Goal: Task Accomplishment & Management: Manage account settings

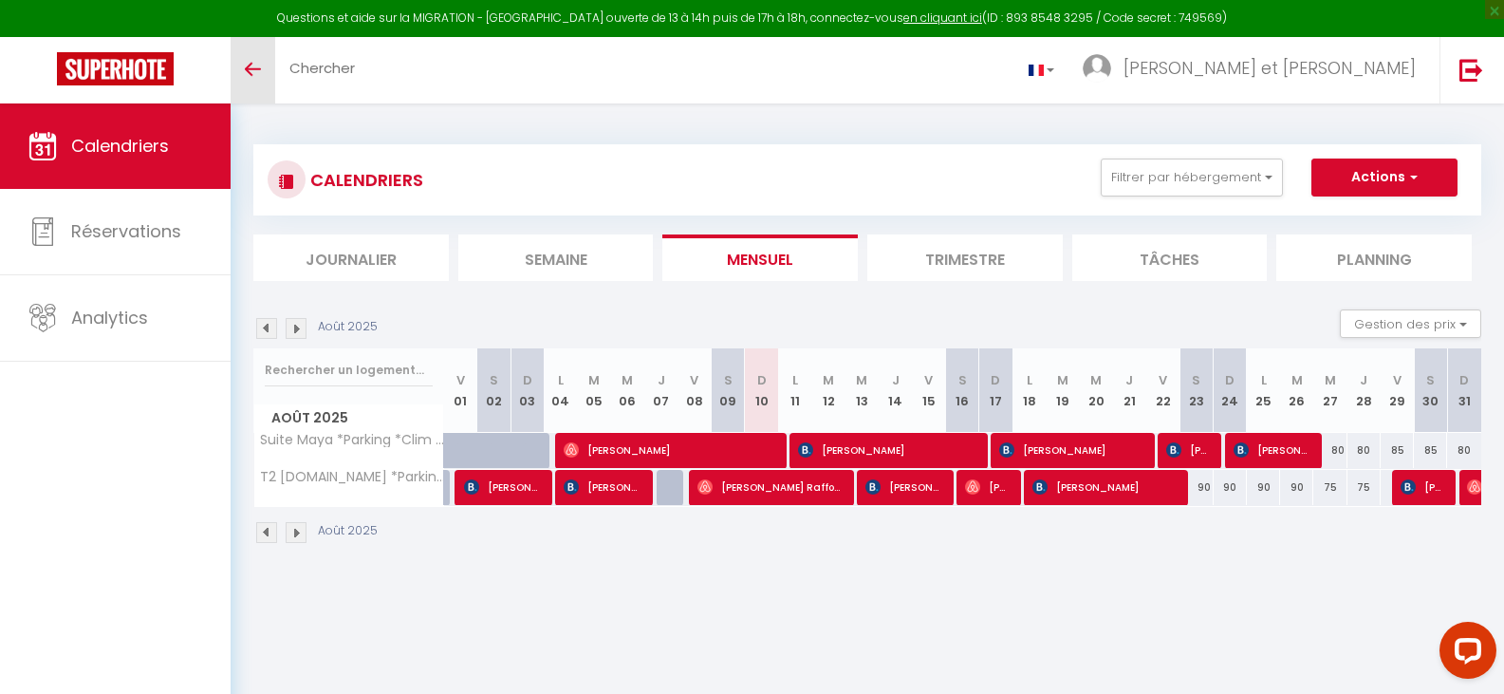
click at [247, 66] on icon "Toggle menubar" at bounding box center [253, 69] width 16 height 11
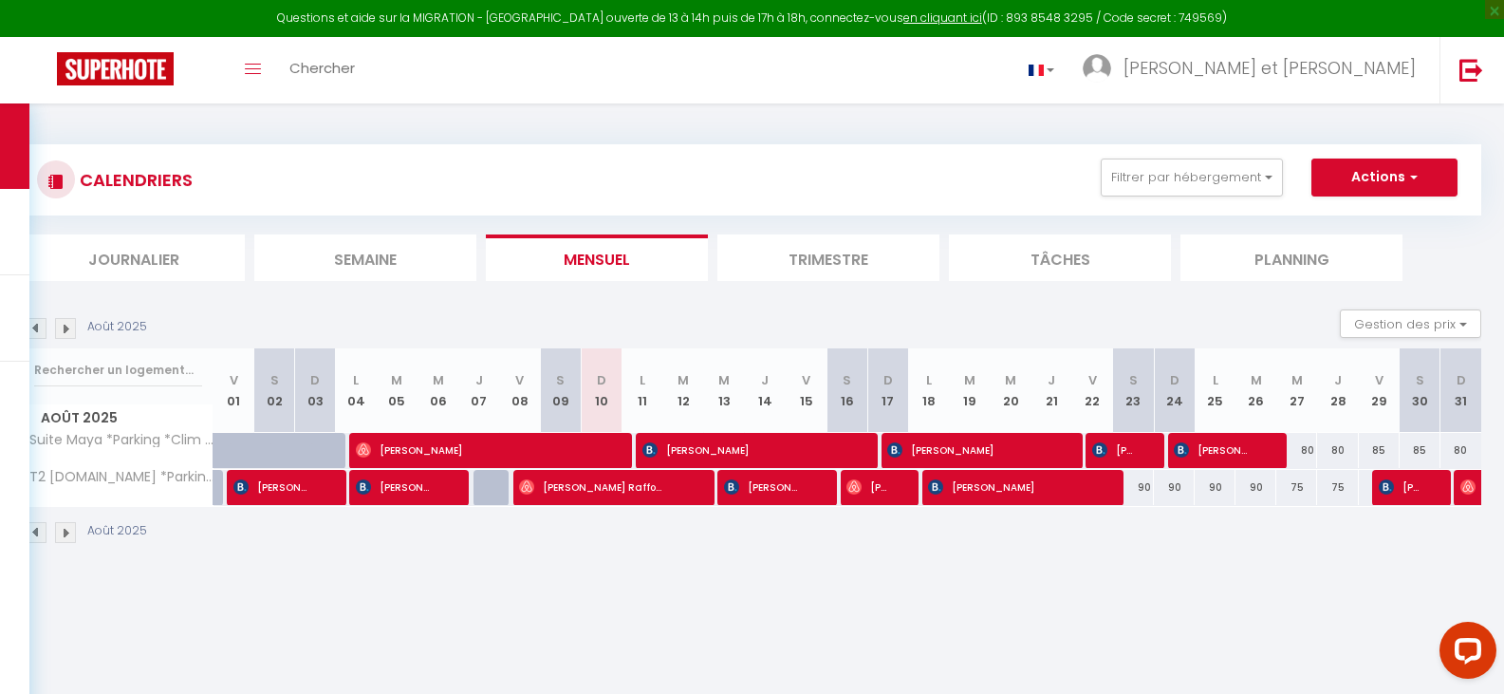
click at [36, 326] on img at bounding box center [36, 328] width 21 height 21
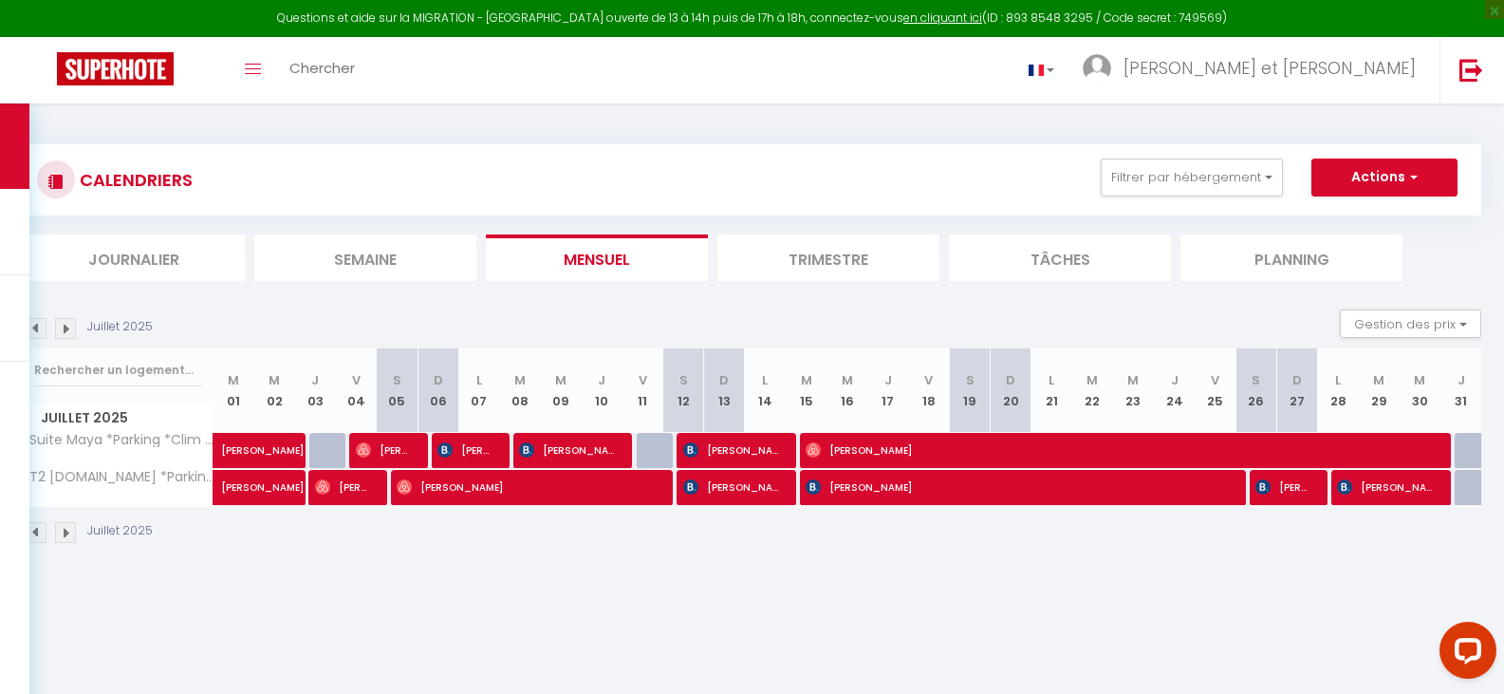
click at [69, 325] on img at bounding box center [65, 328] width 21 height 21
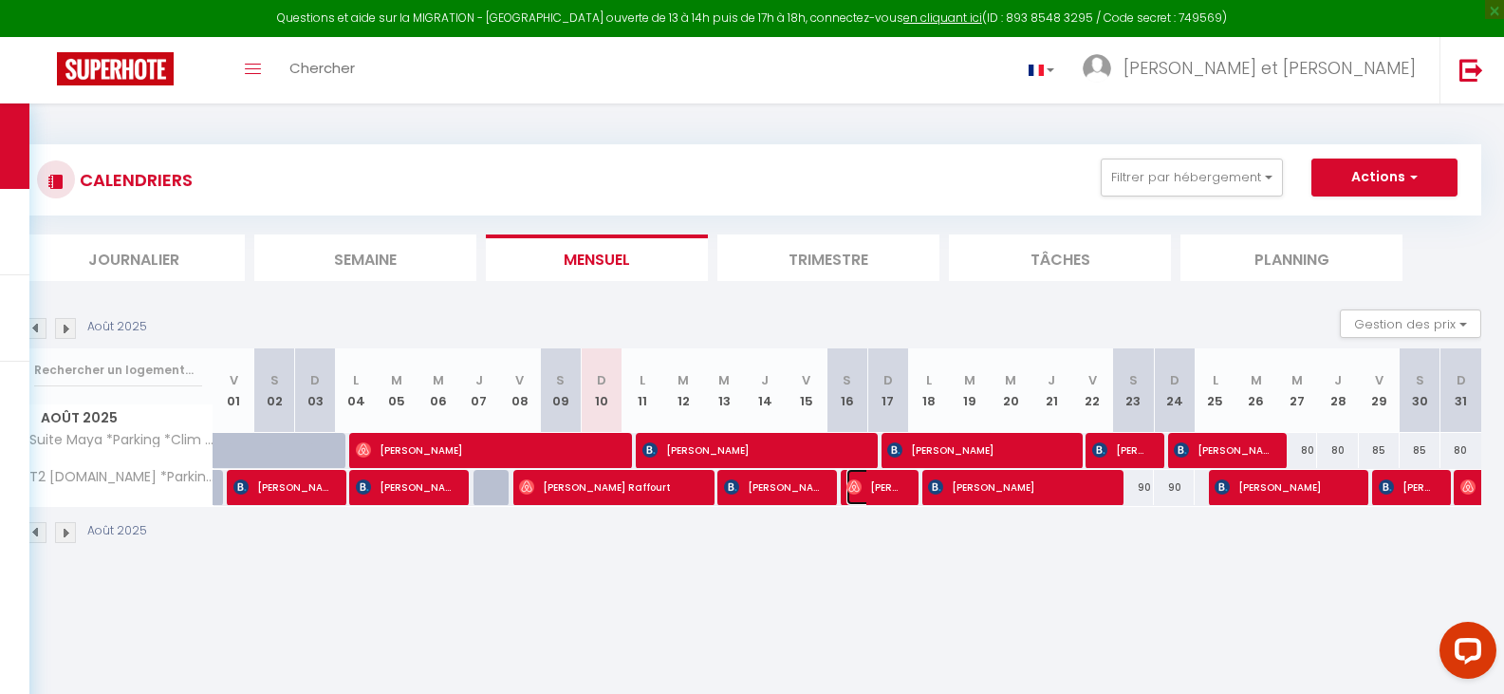
click at [873, 485] on span "[PERSON_NAME]" at bounding box center [873, 487] width 54 height 36
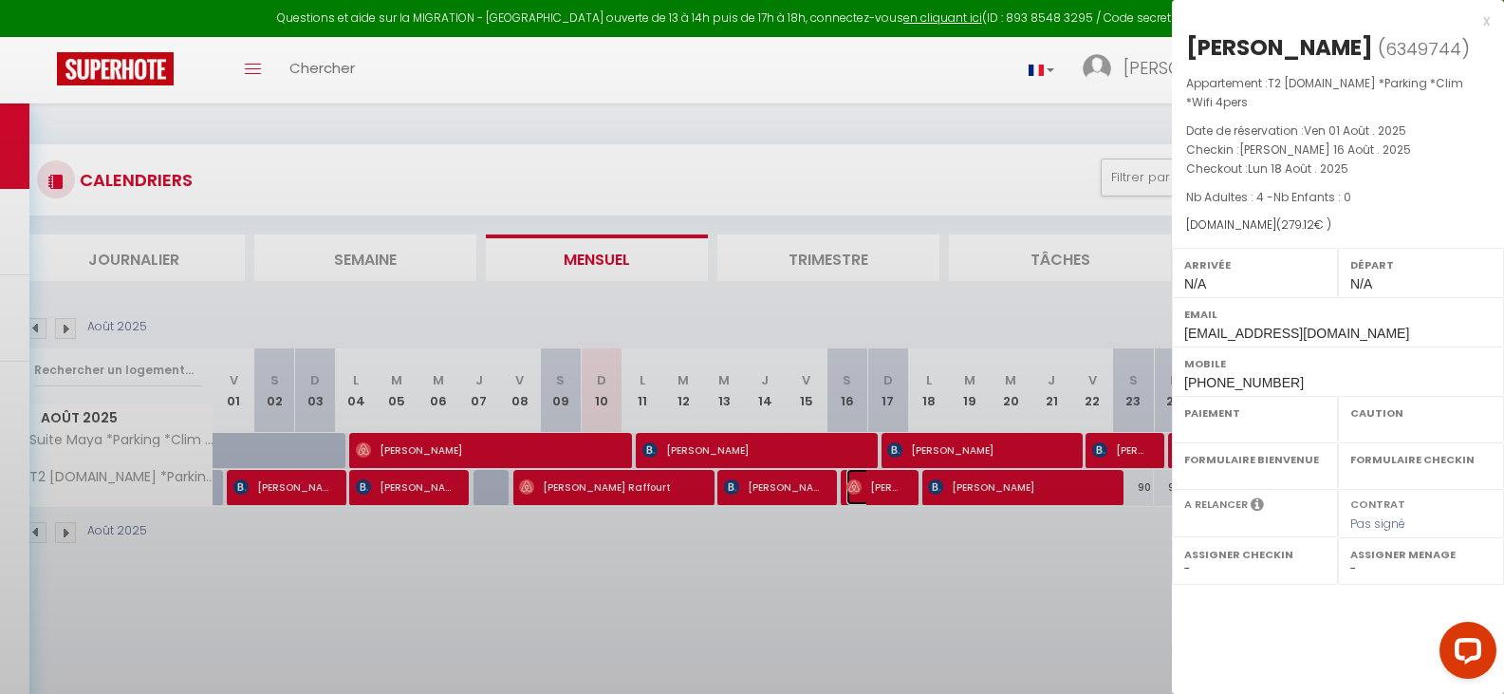
select select "OK"
select select "0"
select select "1"
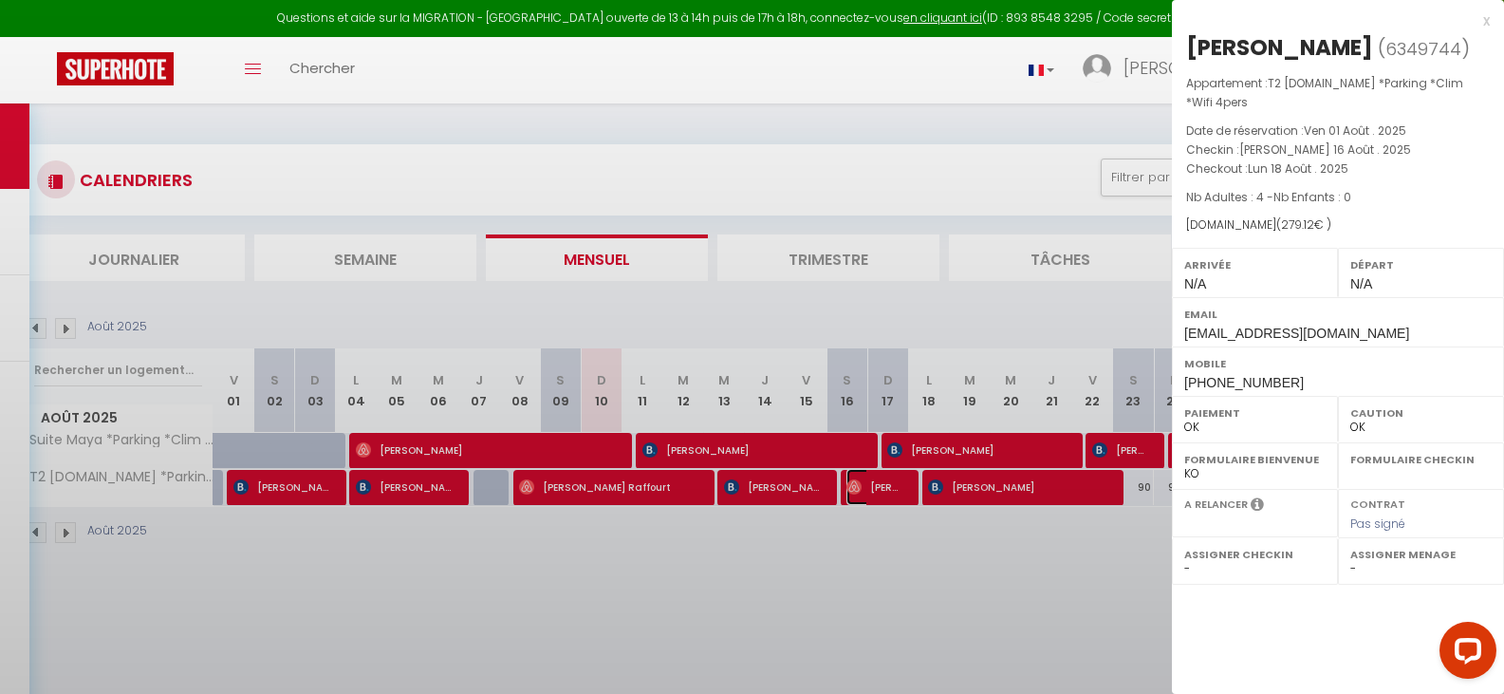
select select
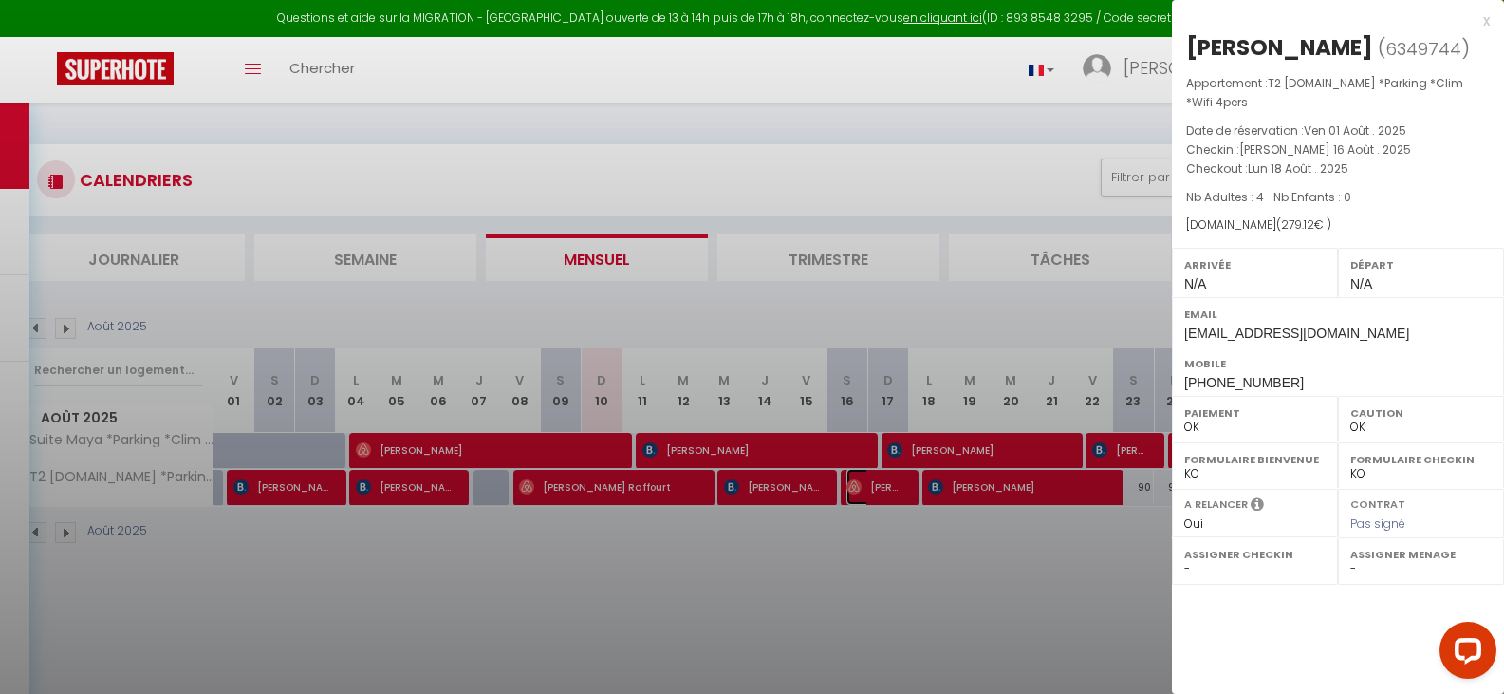
select select "20563"
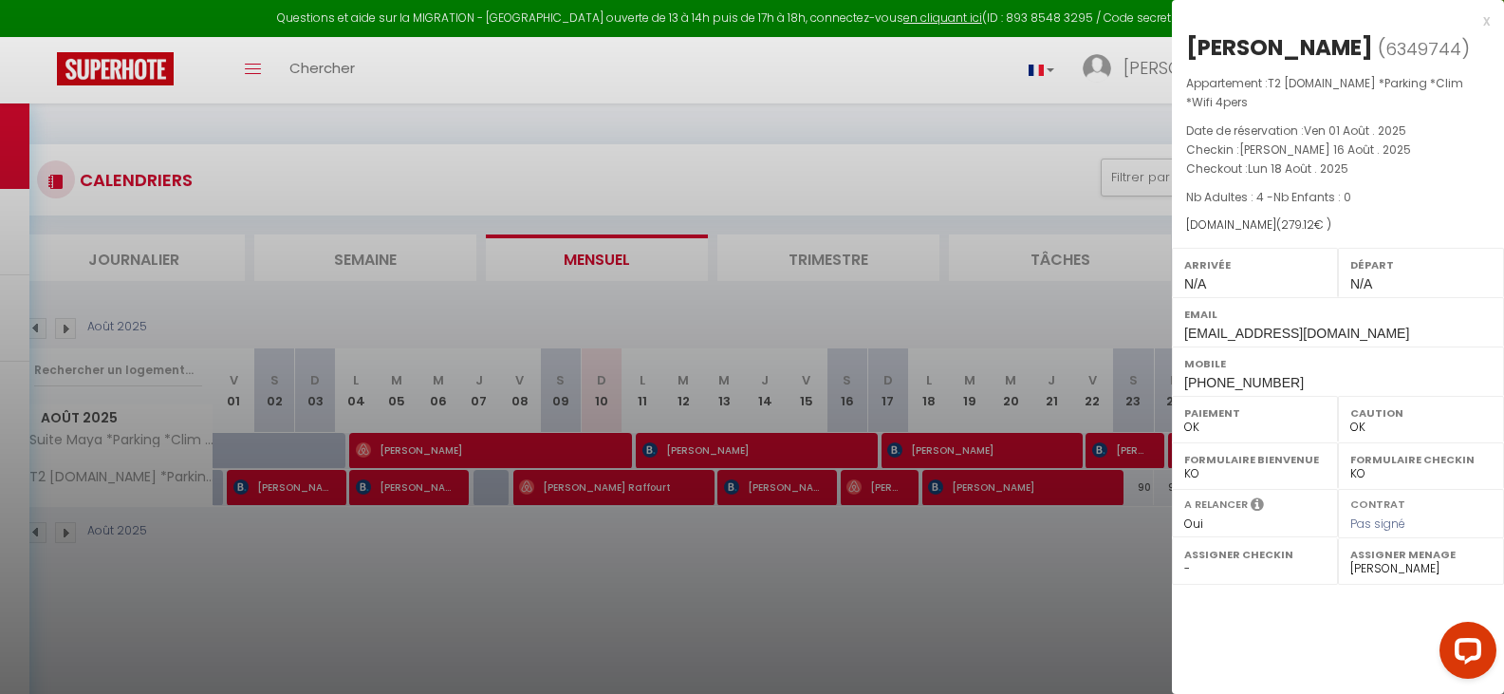
click at [721, 84] on div at bounding box center [752, 347] width 1504 height 694
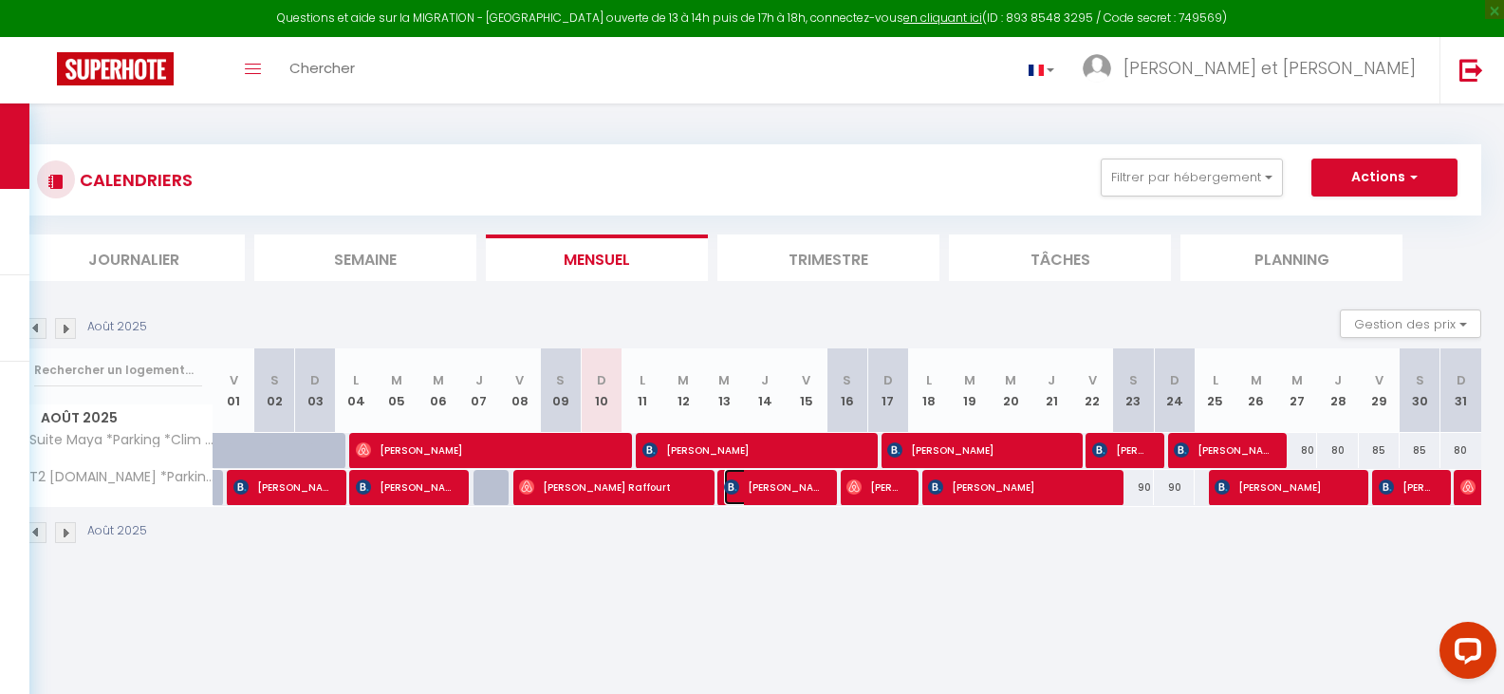
click at [789, 490] on span "[PERSON_NAME]" at bounding box center [771, 487] width 95 height 36
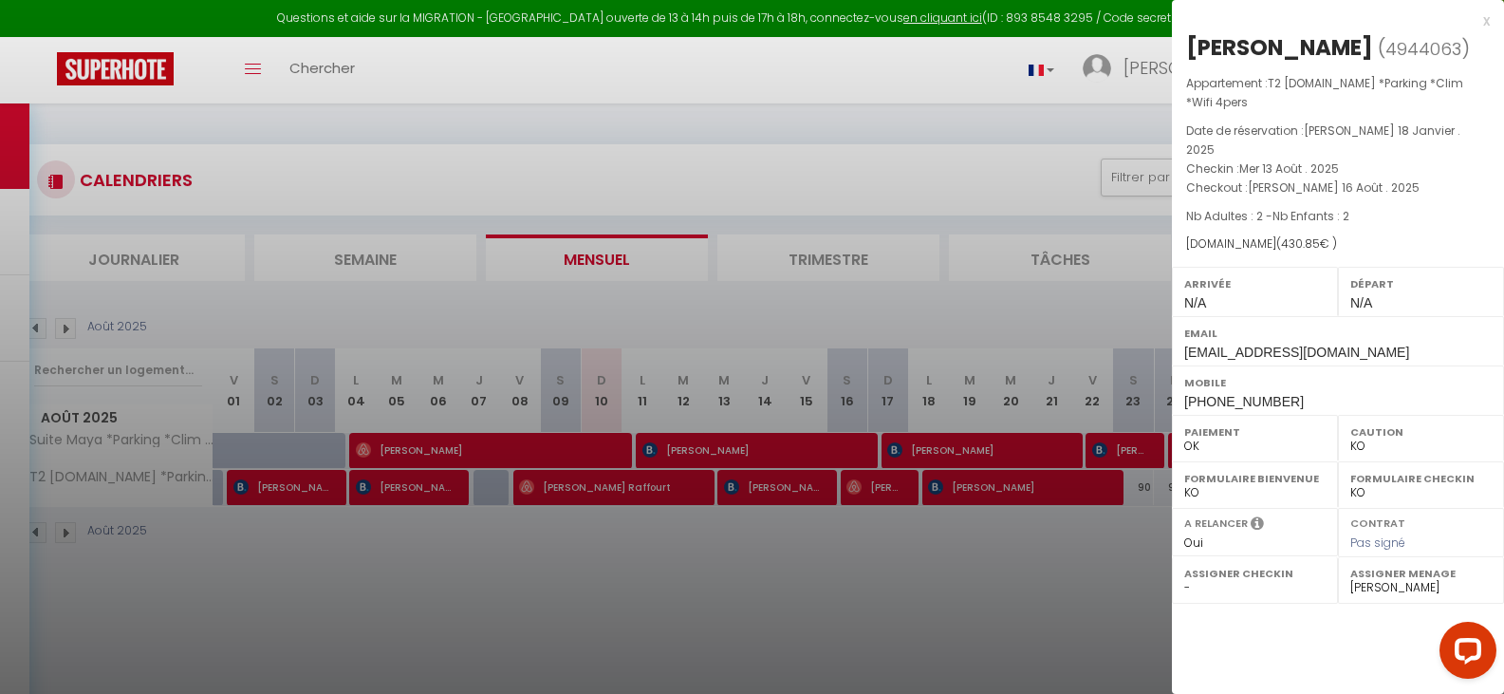
click at [778, 548] on div at bounding box center [752, 347] width 1504 height 694
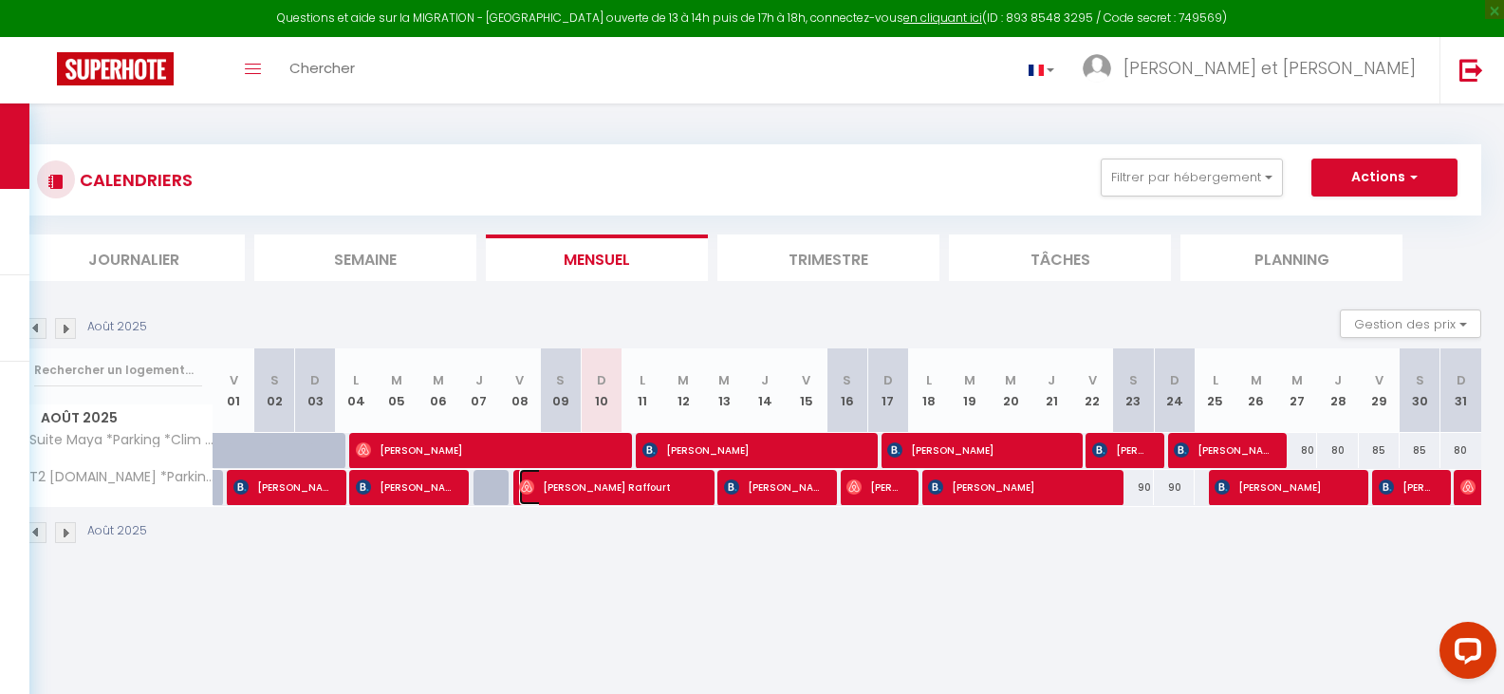
click at [612, 493] on span "[PERSON_NAME] Raffourt" at bounding box center [607, 487] width 176 height 36
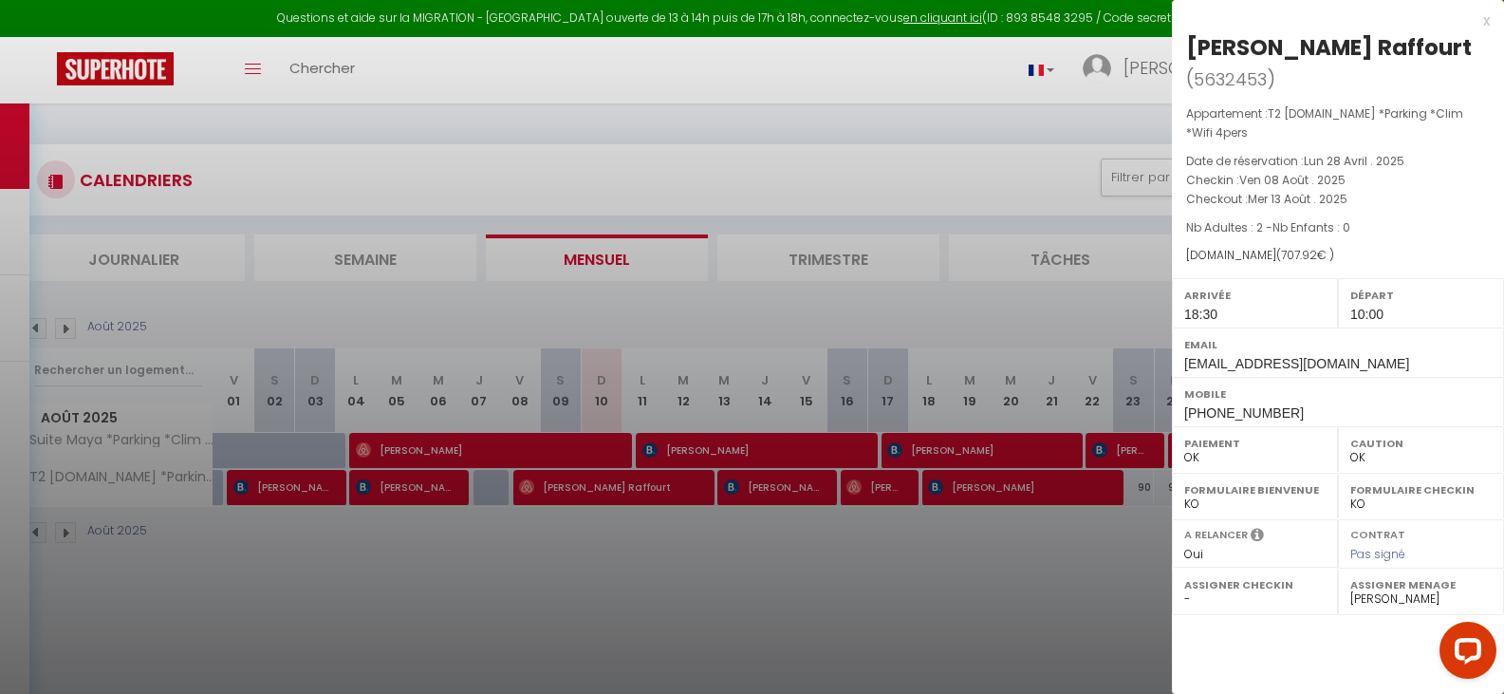
click at [755, 482] on div at bounding box center [752, 347] width 1504 height 694
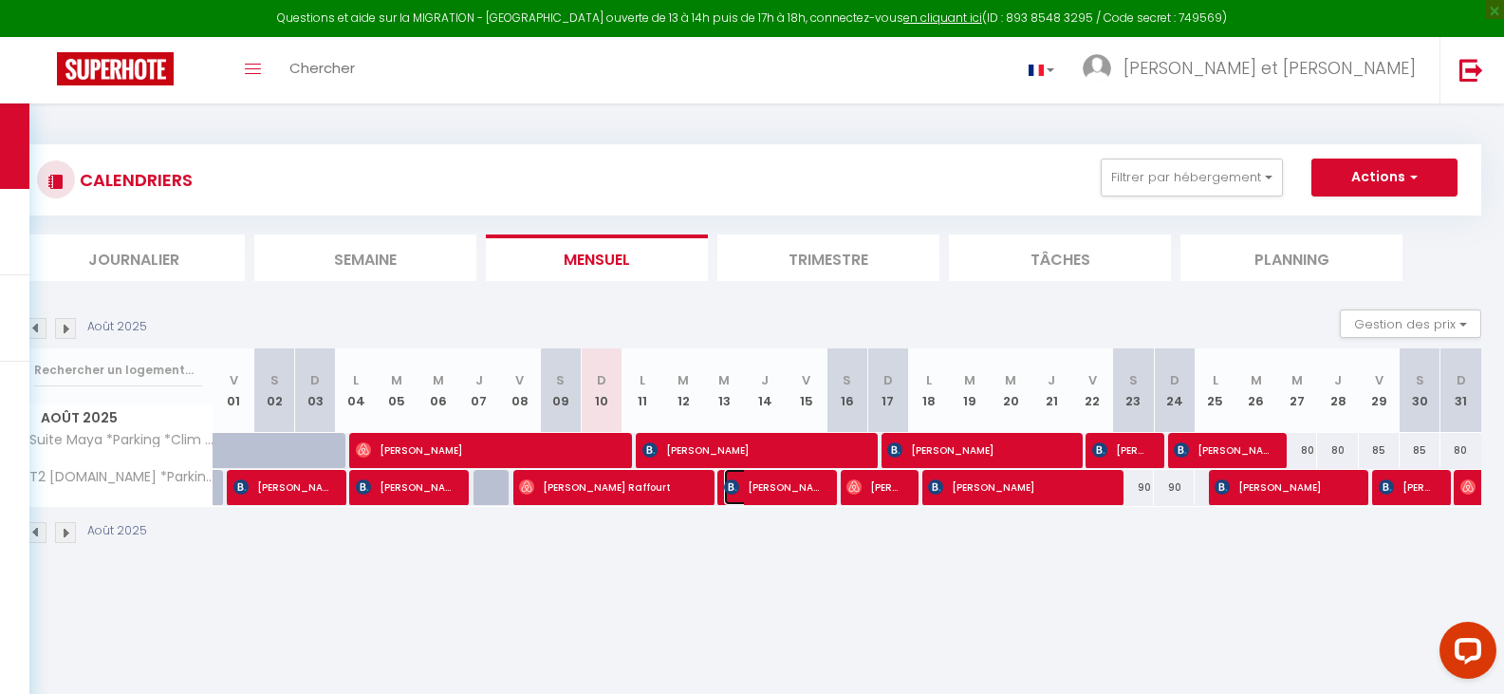
click at [755, 482] on span "[PERSON_NAME]" at bounding box center [771, 487] width 95 height 36
select select "KO"
select select "0"
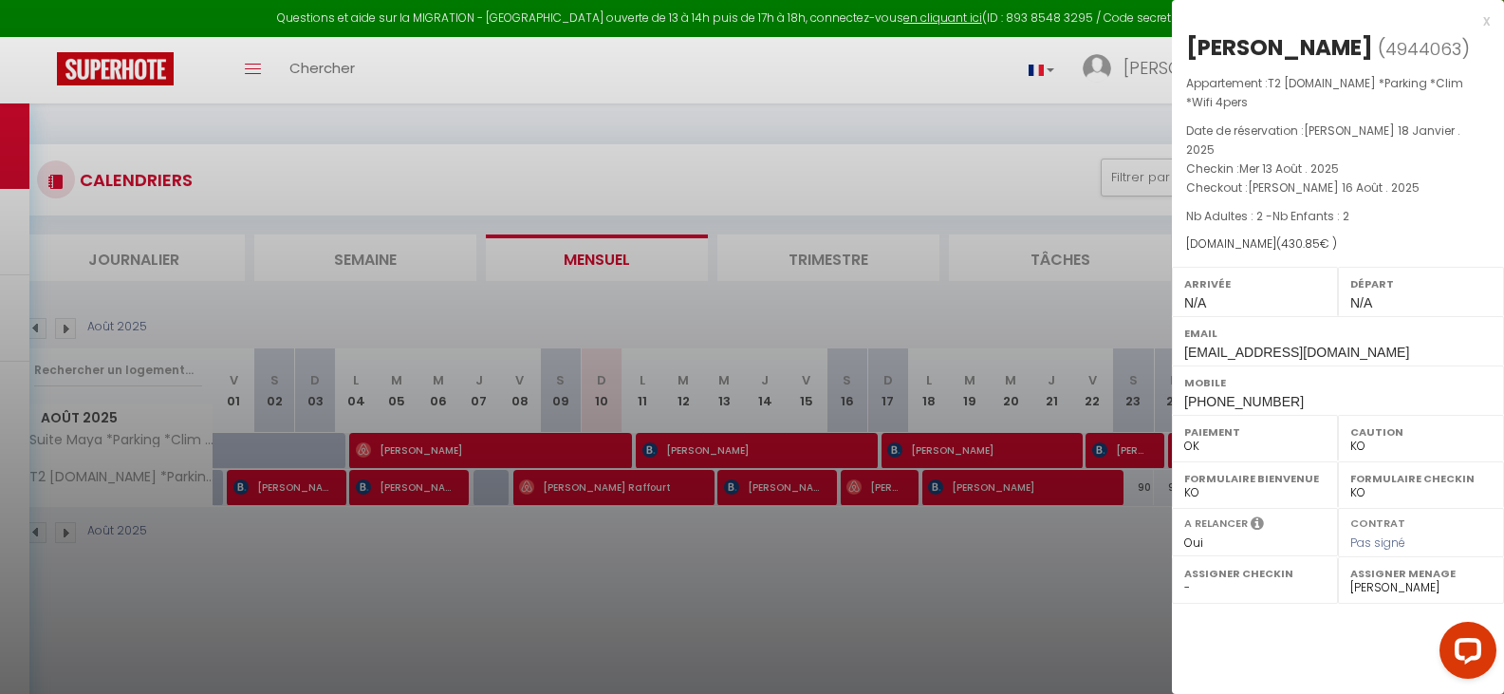
click at [870, 490] on div at bounding box center [752, 347] width 1504 height 694
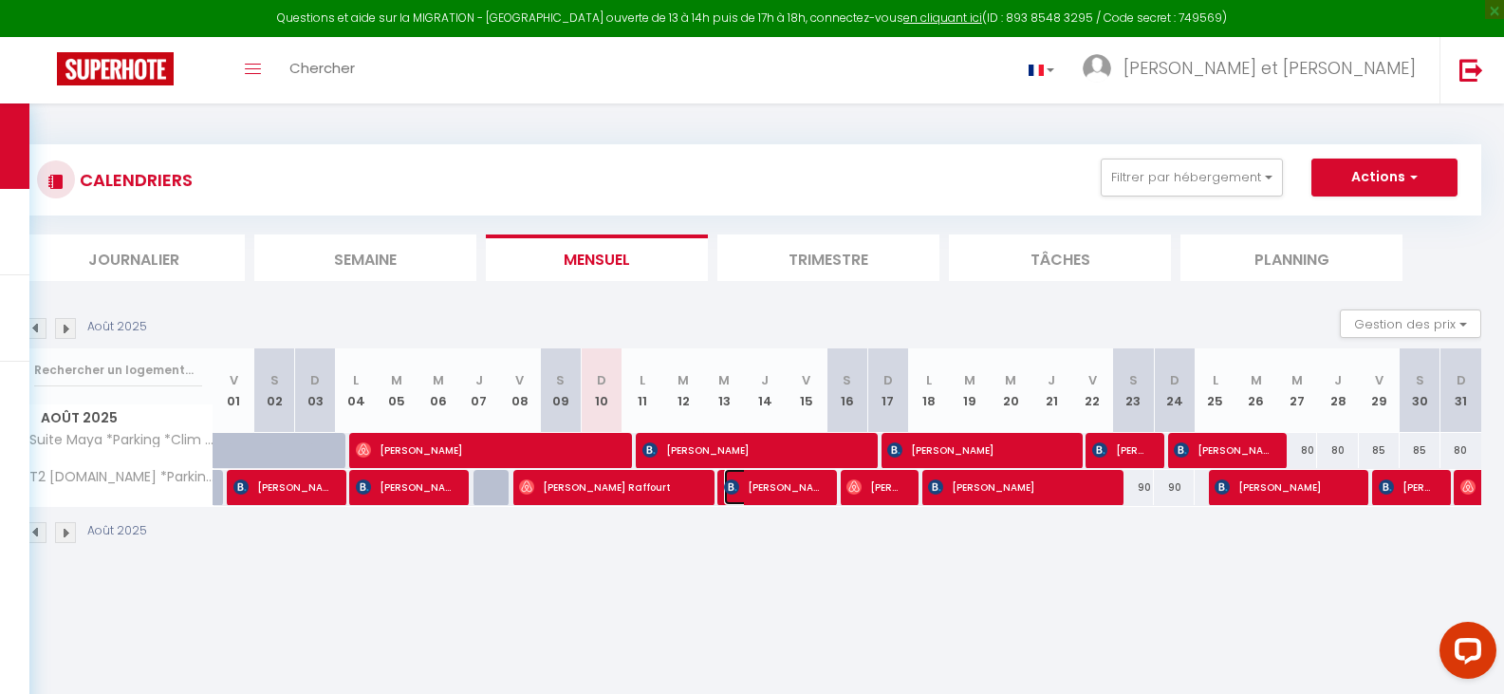
click at [794, 492] on span "[PERSON_NAME]" at bounding box center [771, 487] width 95 height 36
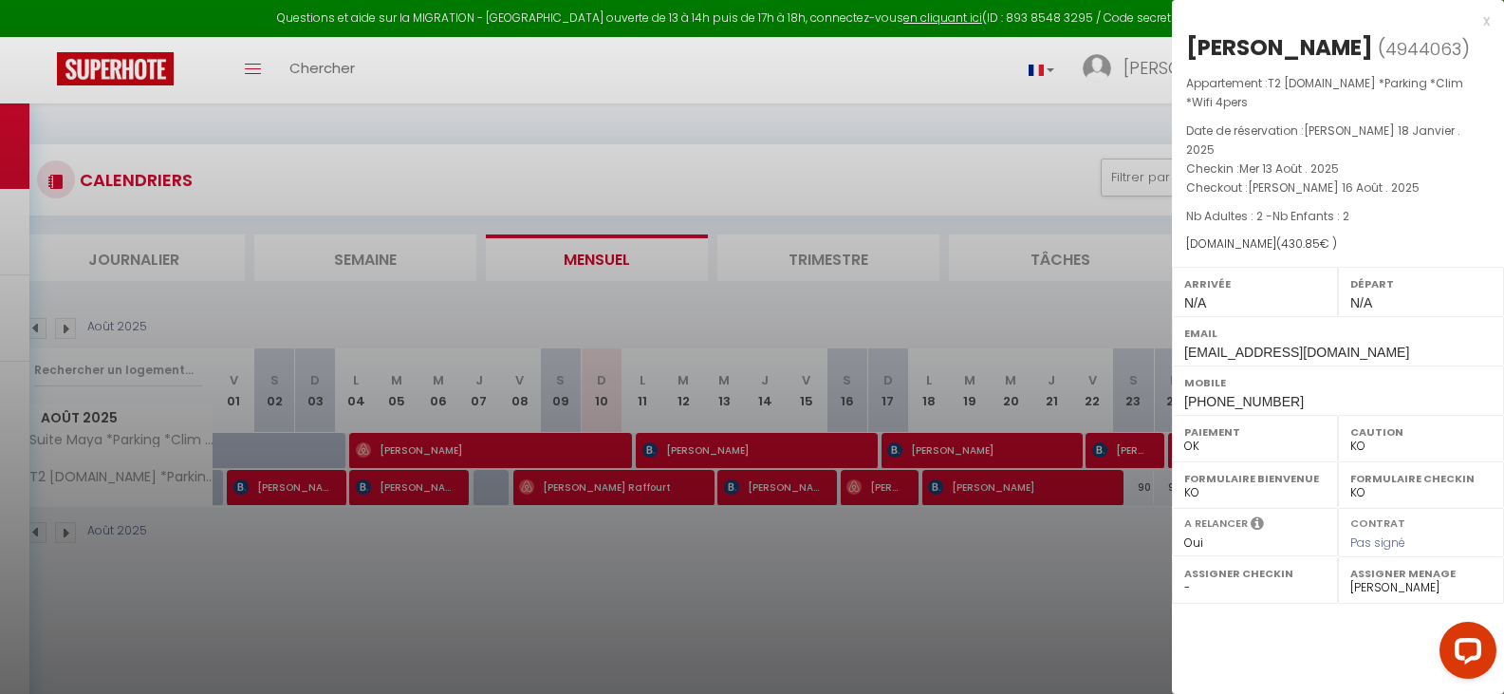
click at [873, 494] on div at bounding box center [752, 347] width 1504 height 694
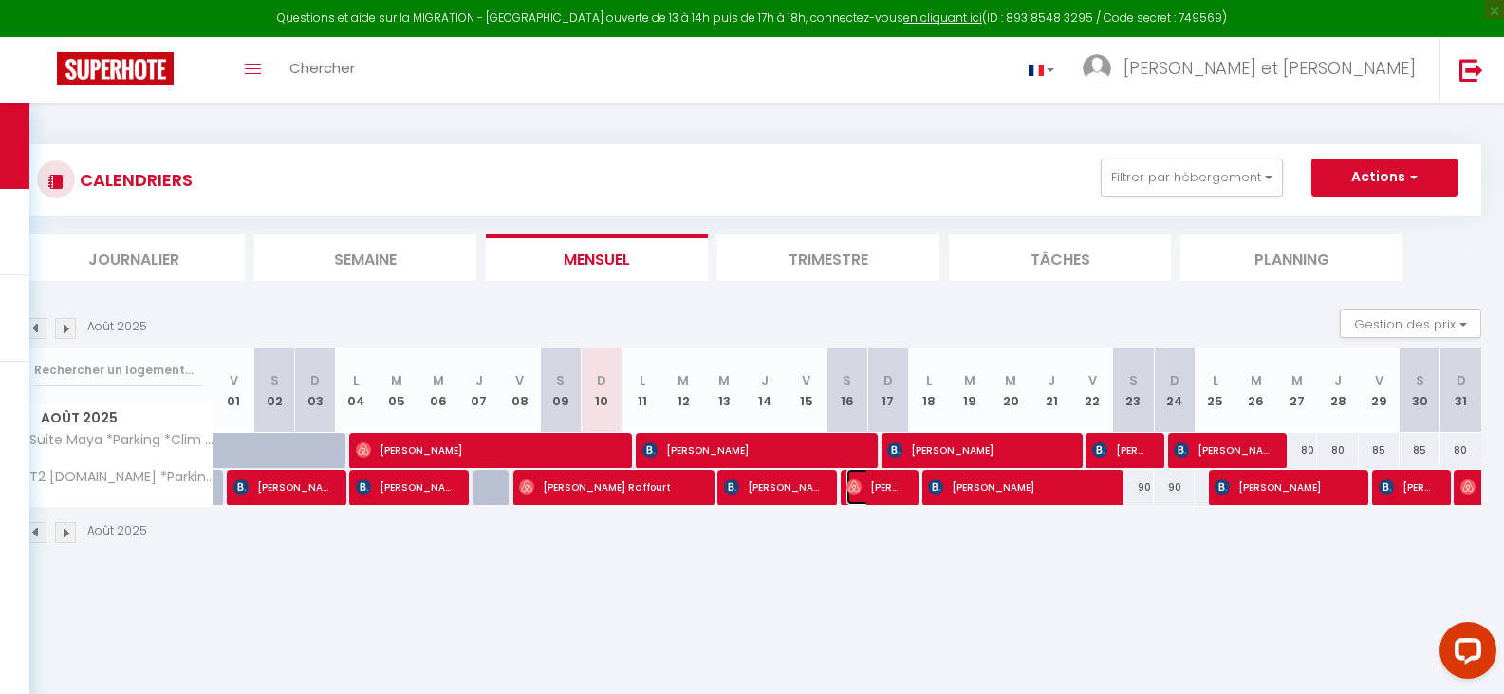
click at [873, 494] on span "[PERSON_NAME]" at bounding box center [873, 487] width 54 height 36
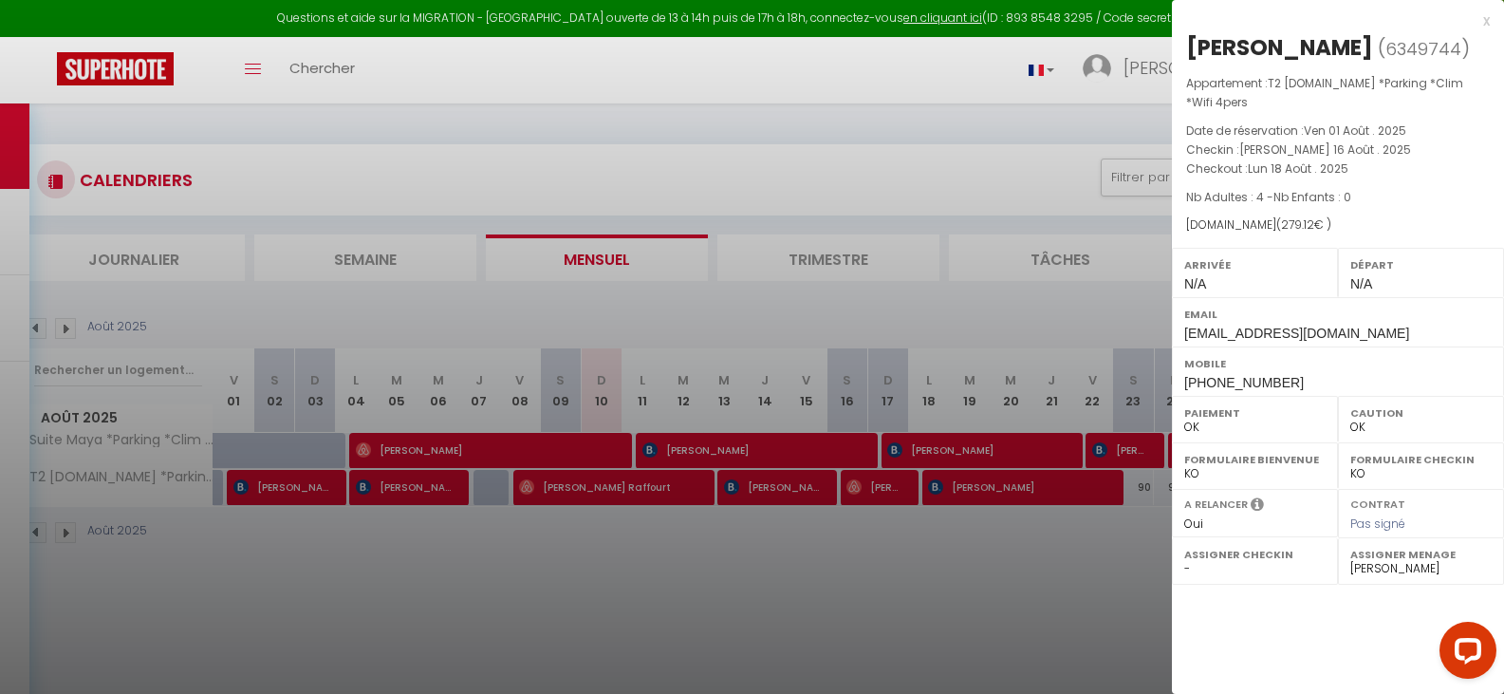
click at [966, 493] on div at bounding box center [752, 347] width 1504 height 694
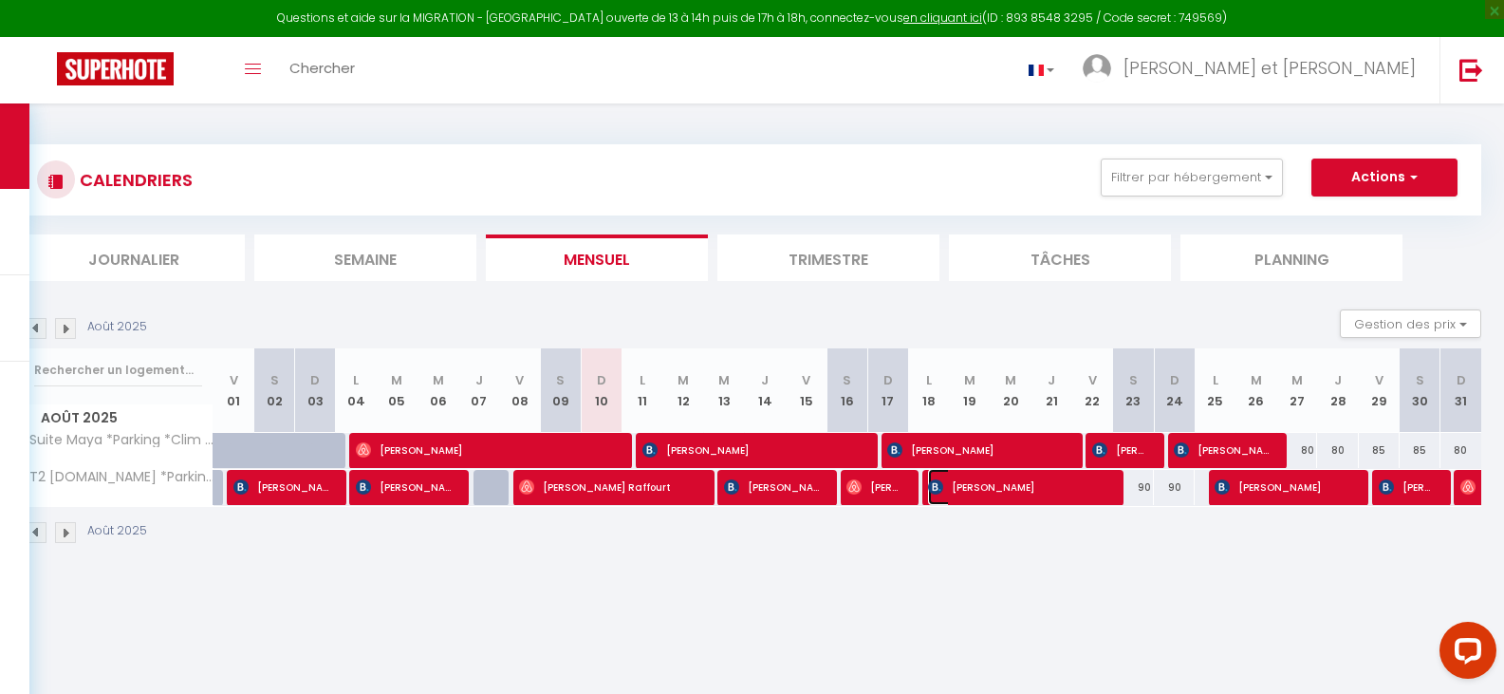
click at [966, 493] on span "[PERSON_NAME]" at bounding box center [1016, 487] width 176 height 36
select select "KO"
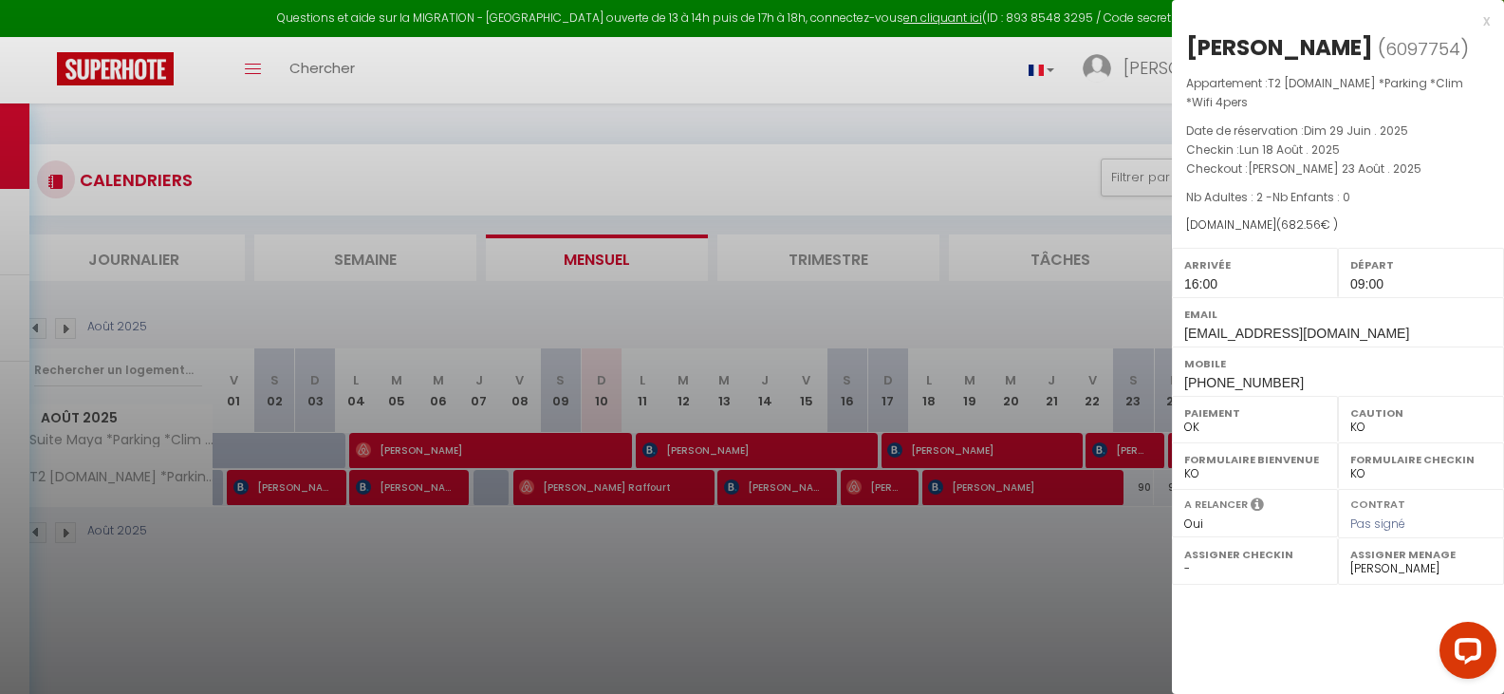
click at [975, 550] on div at bounding box center [752, 347] width 1504 height 694
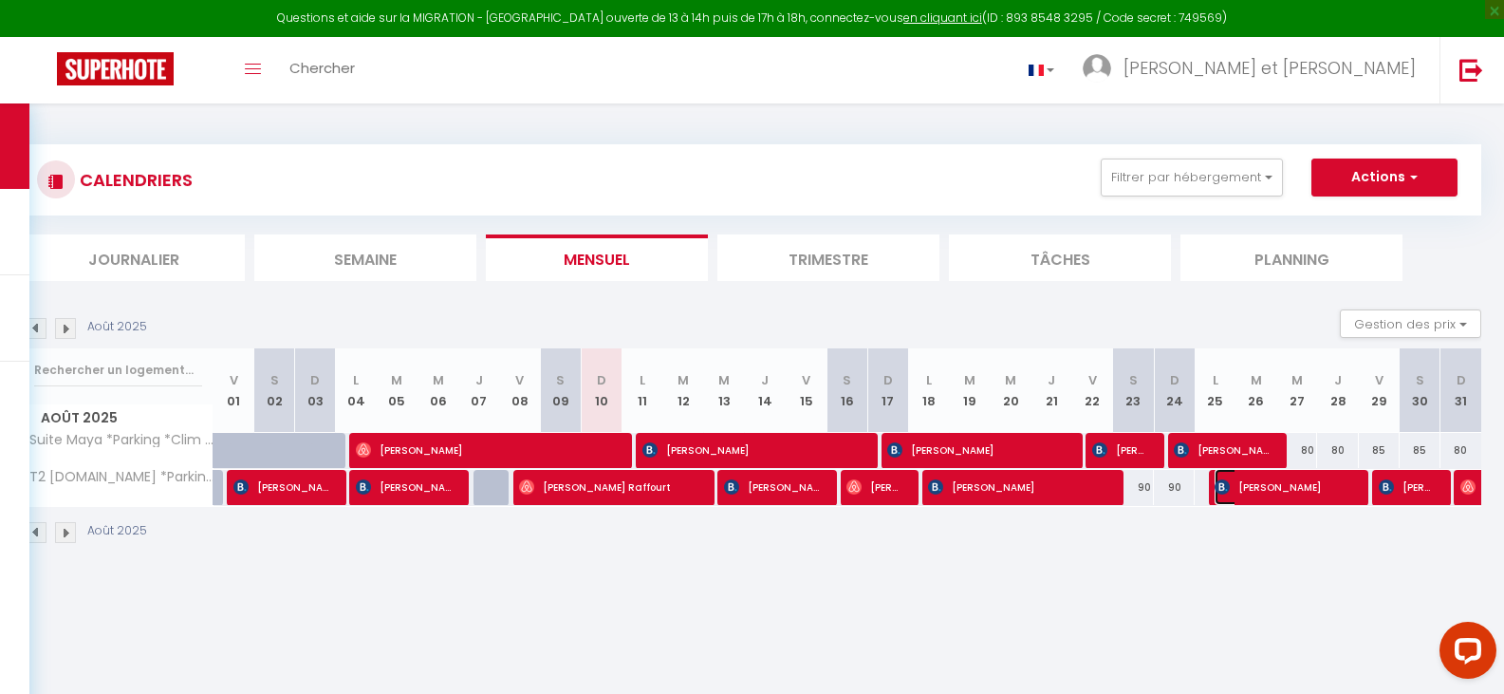
click at [1277, 488] on span "[PERSON_NAME]" at bounding box center [1282, 487] width 136 height 36
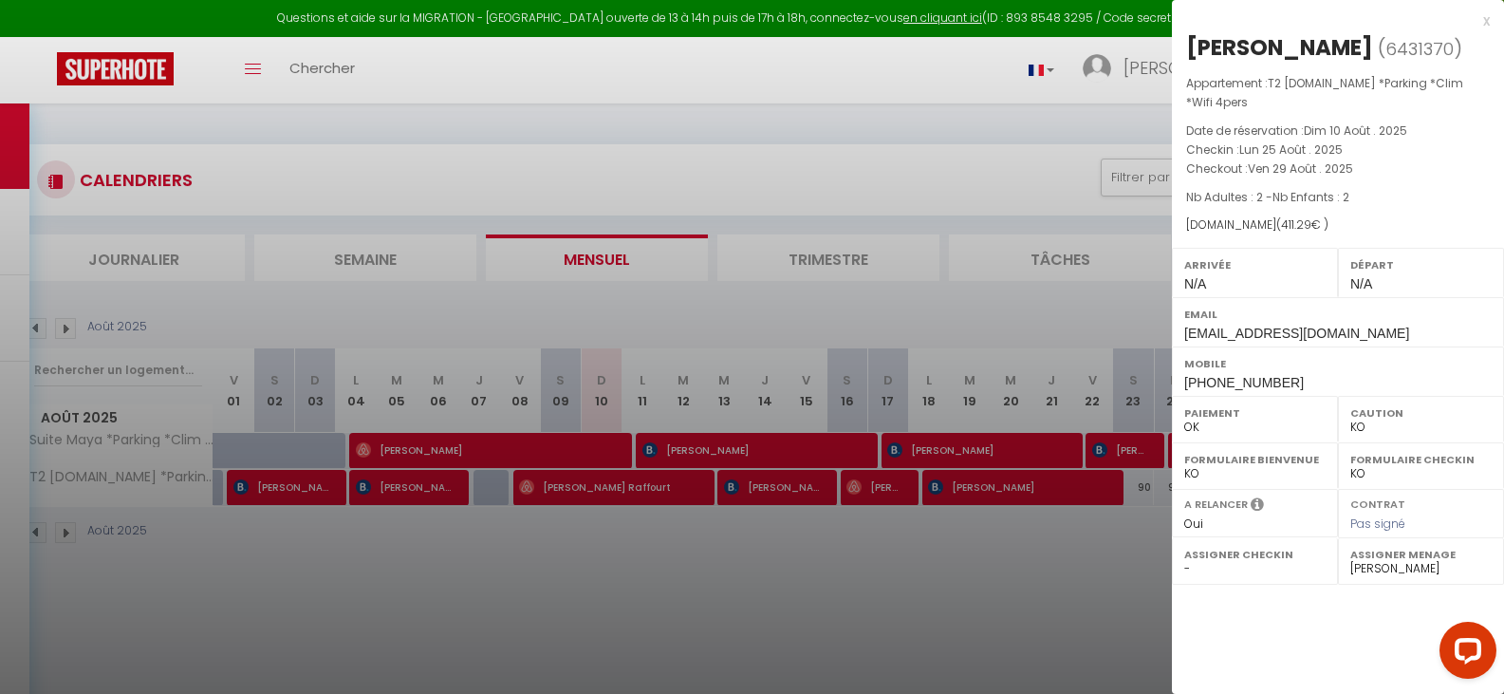
click at [1485, 22] on div "x" at bounding box center [1331, 20] width 318 height 23
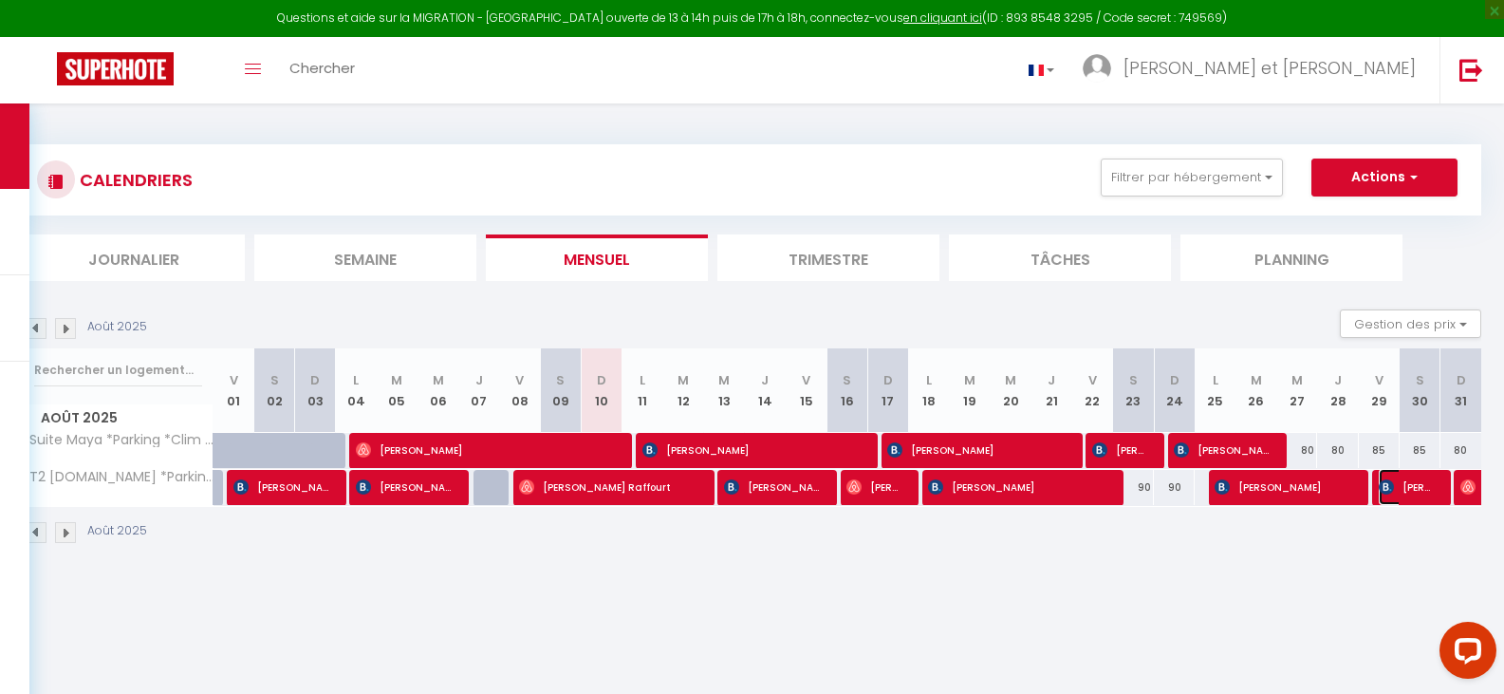
click at [1402, 481] on span "[PERSON_NAME]" at bounding box center [1405, 487] width 54 height 36
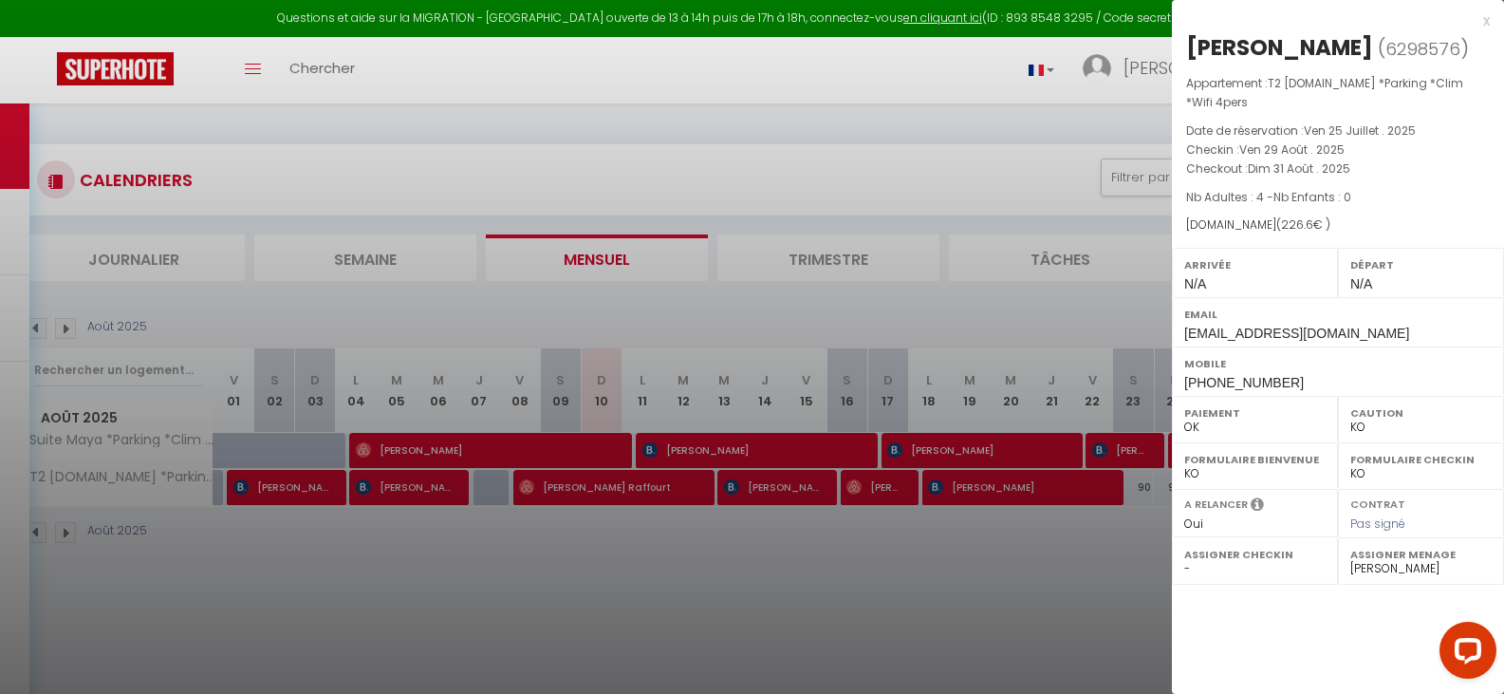
click at [1023, 557] on div at bounding box center [752, 347] width 1504 height 694
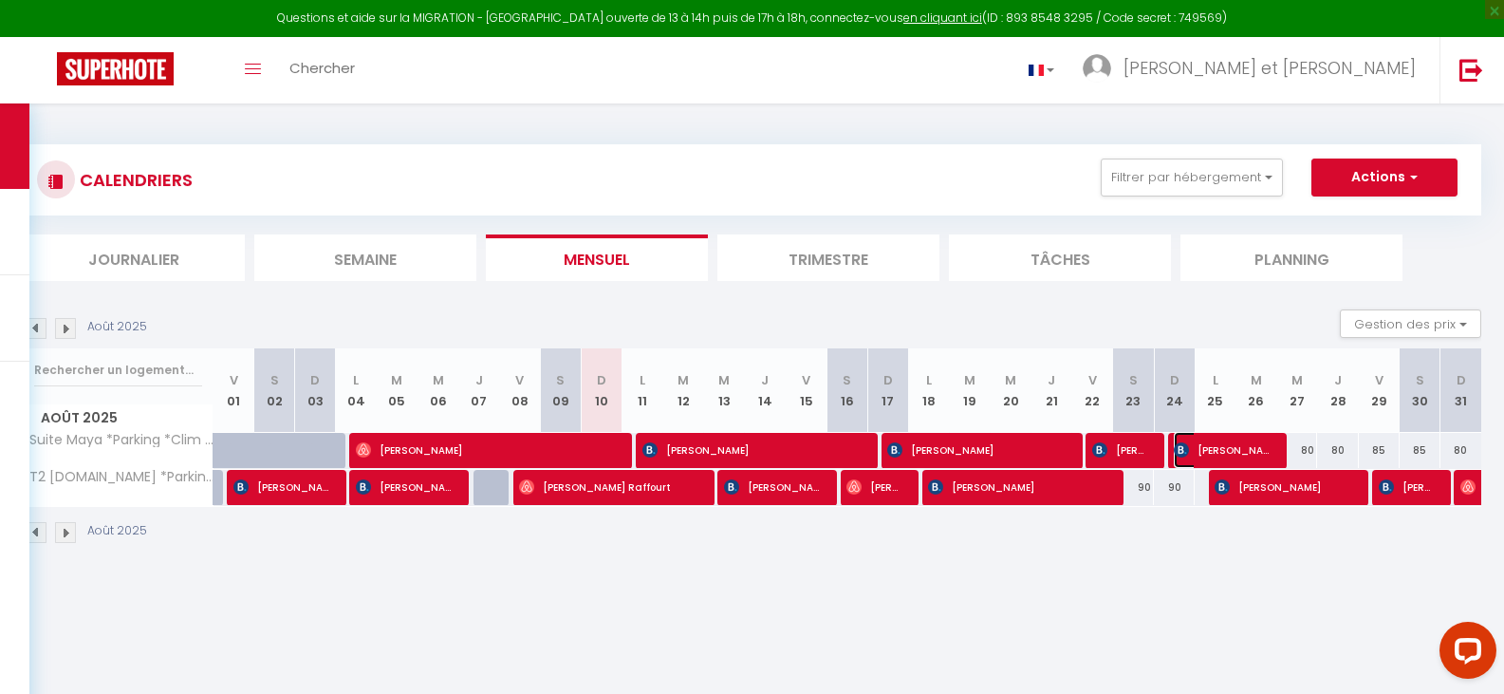
click at [1194, 445] on span "[PERSON_NAME]" at bounding box center [1221, 450] width 95 height 36
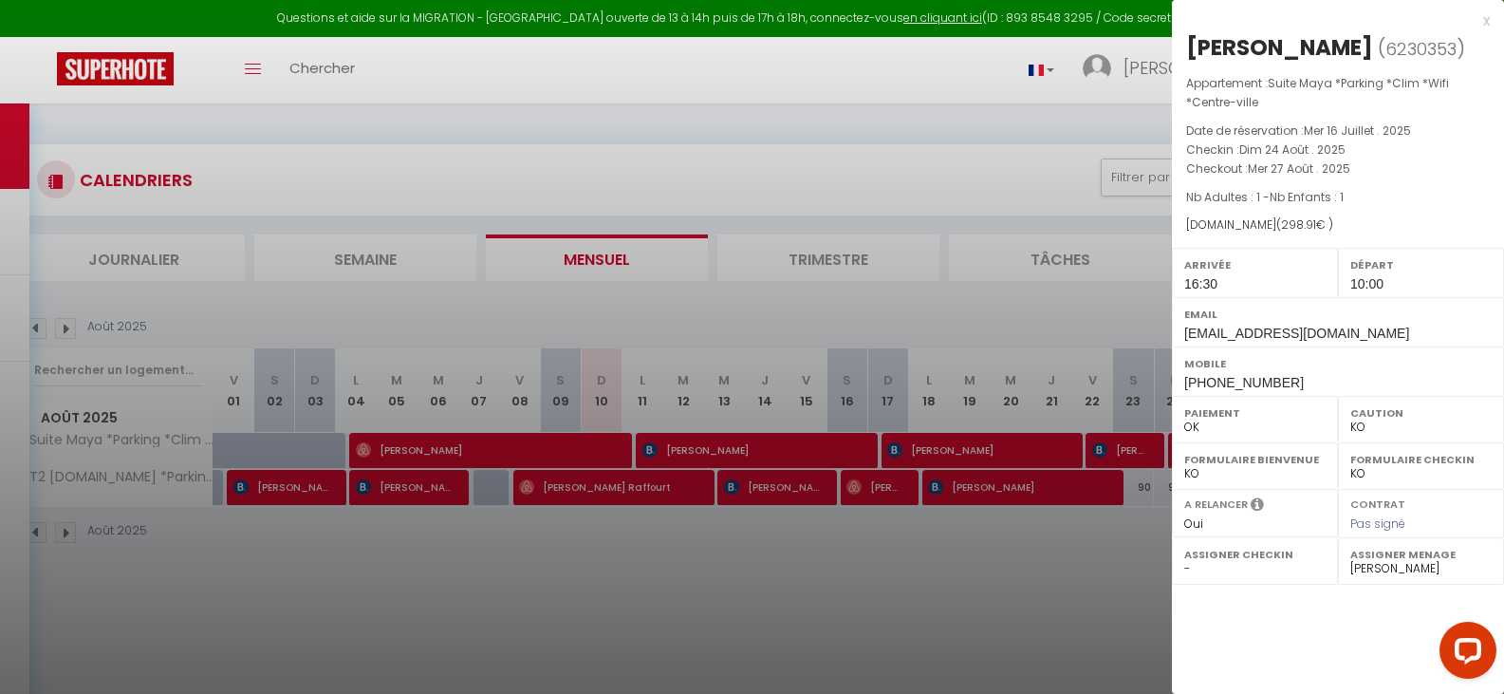
click at [922, 127] on div at bounding box center [752, 347] width 1504 height 694
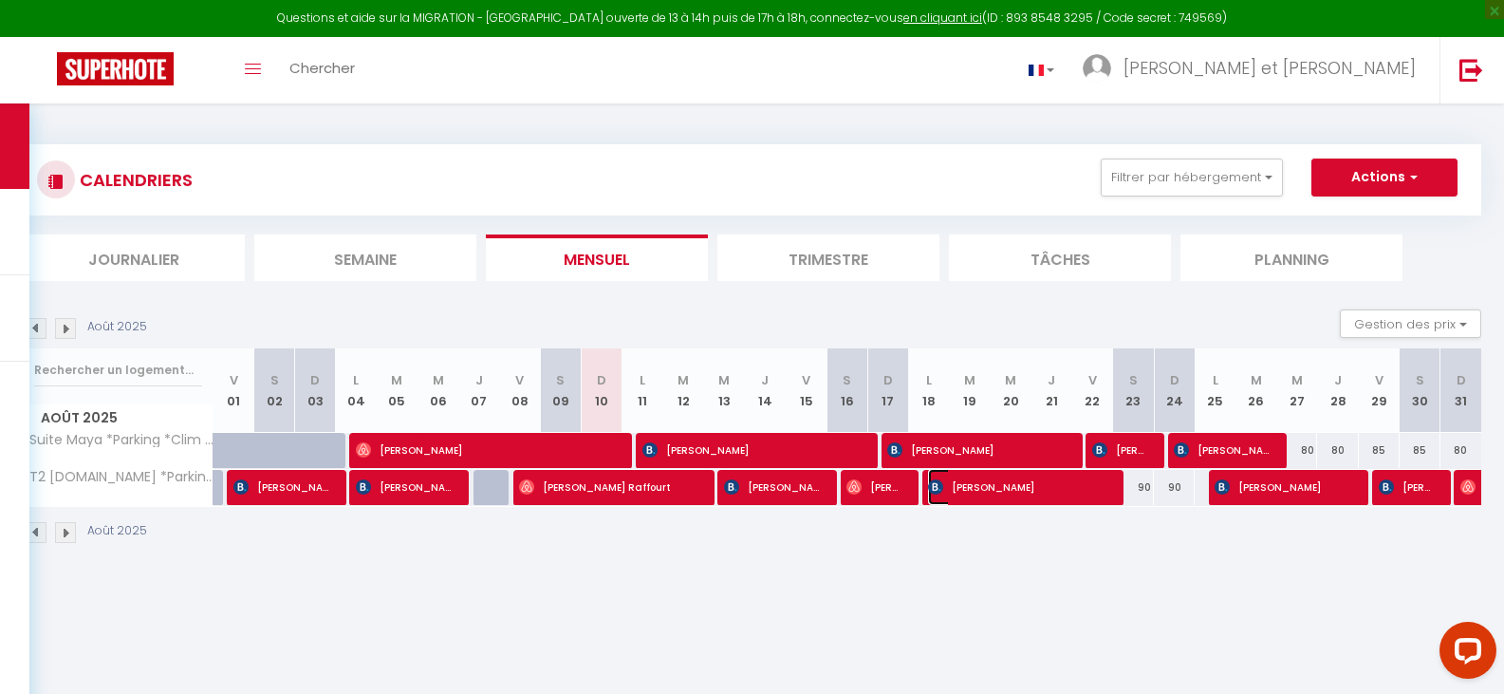
click at [1063, 487] on span "[PERSON_NAME]" at bounding box center [1016, 487] width 176 height 36
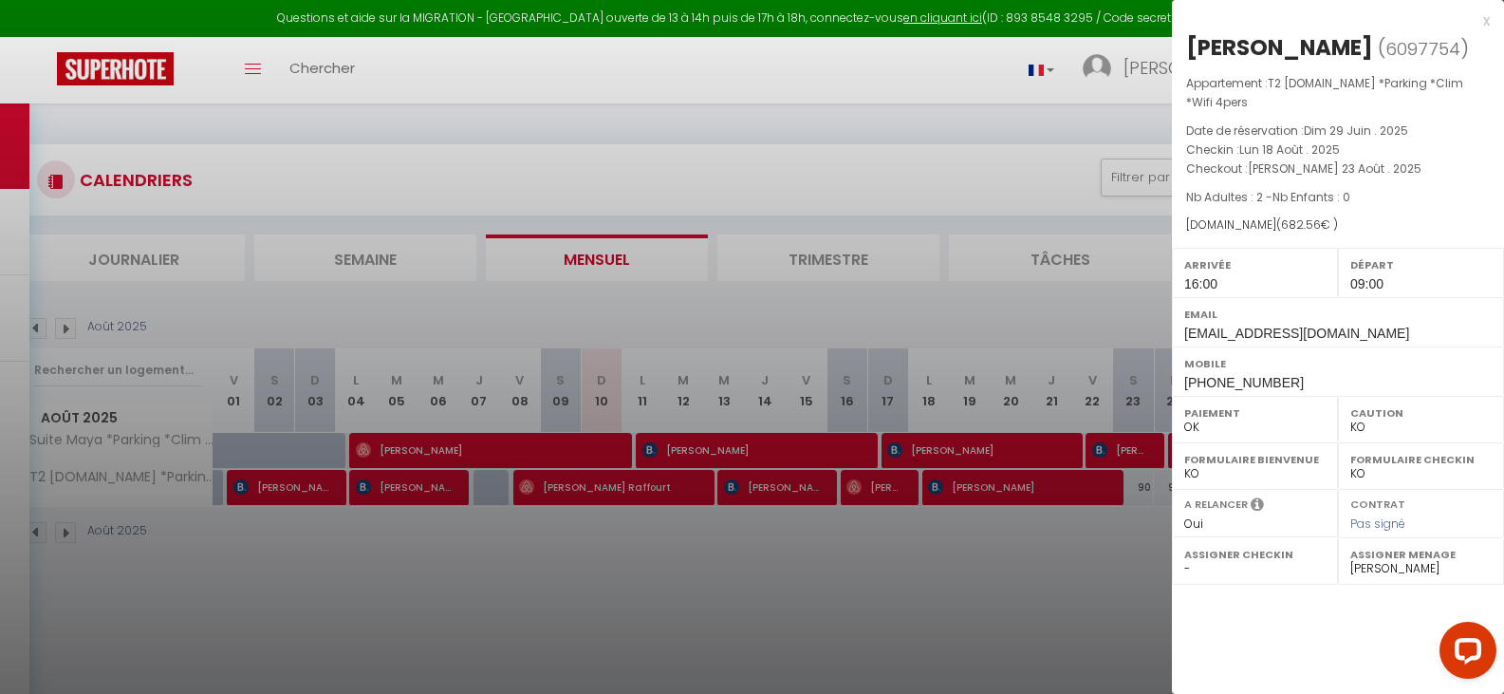
click at [1065, 528] on div at bounding box center [752, 347] width 1504 height 694
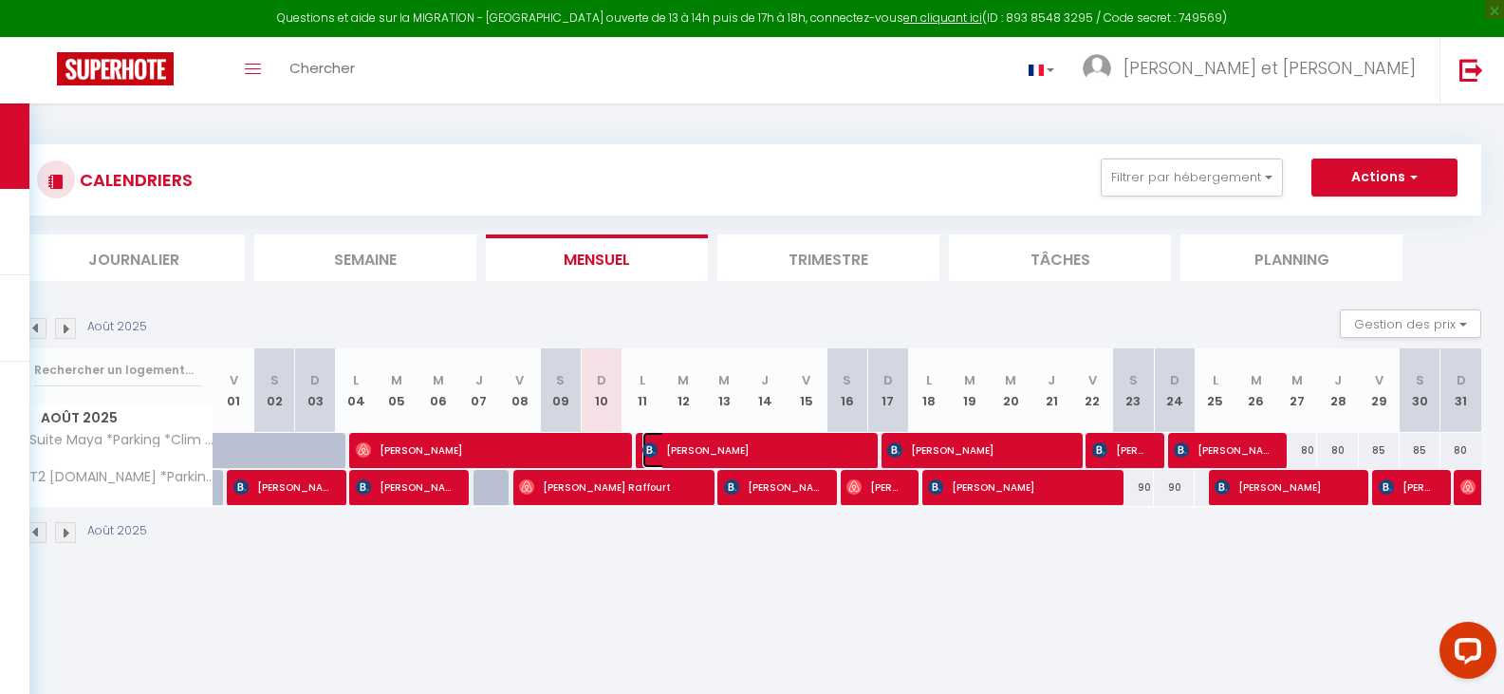
click at [707, 452] on span "[PERSON_NAME]" at bounding box center [750, 450] width 217 height 36
select select "0"
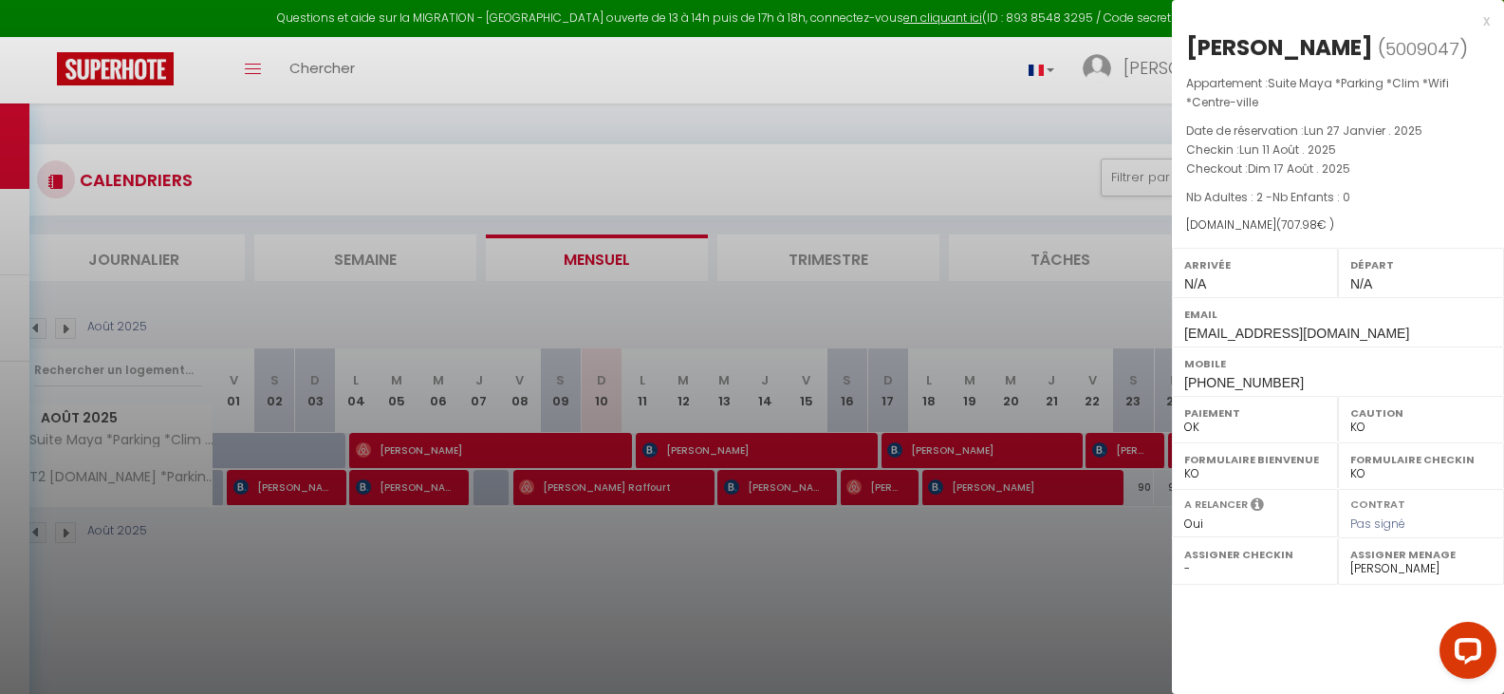
click at [703, 453] on div at bounding box center [752, 347] width 1504 height 694
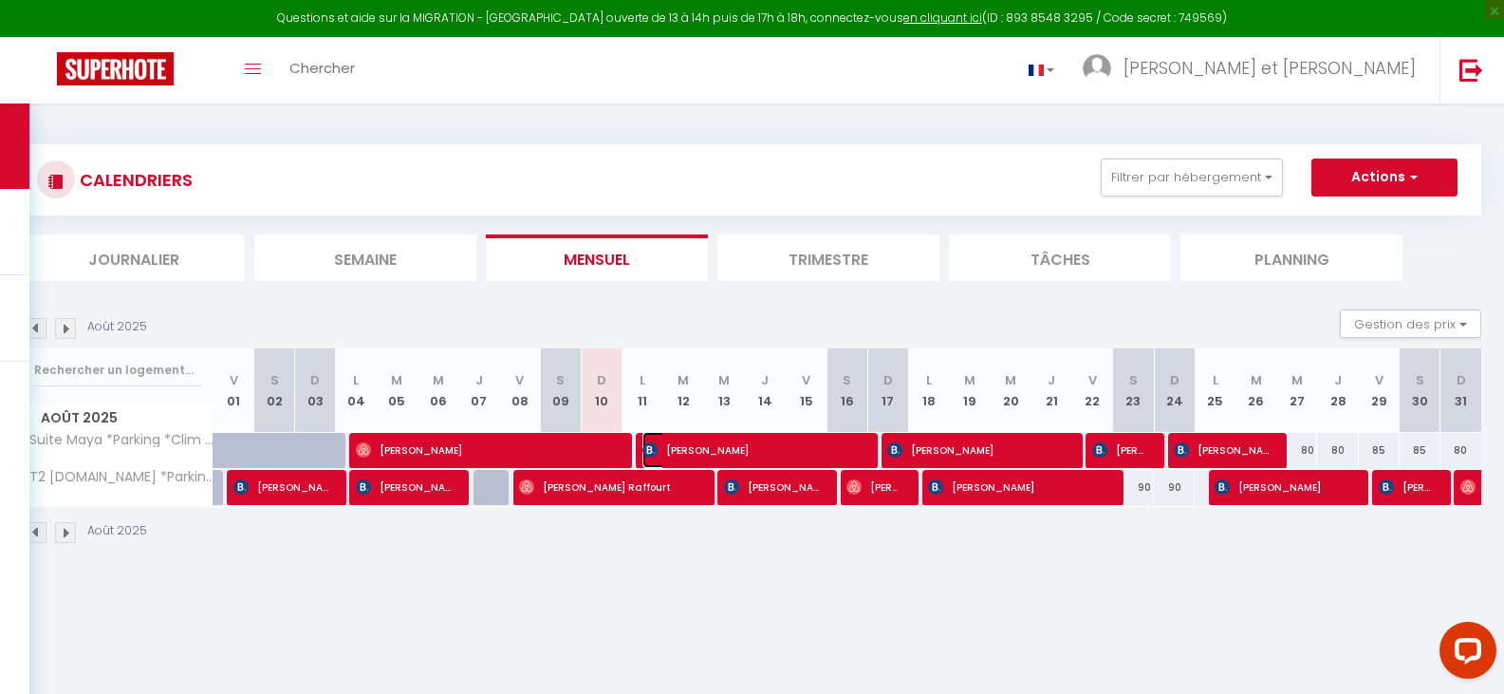
click at [712, 445] on span "[PERSON_NAME]" at bounding box center [750, 450] width 217 height 36
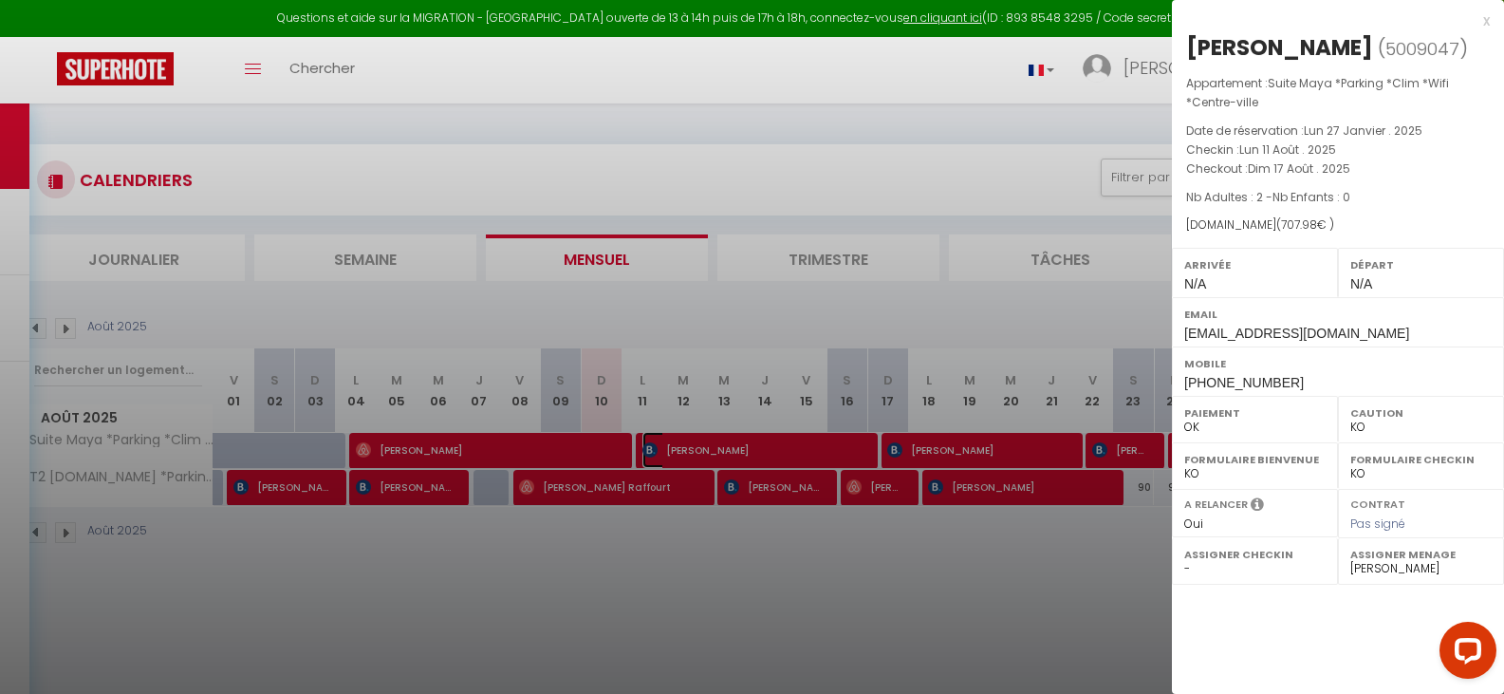
scroll to position [5, 0]
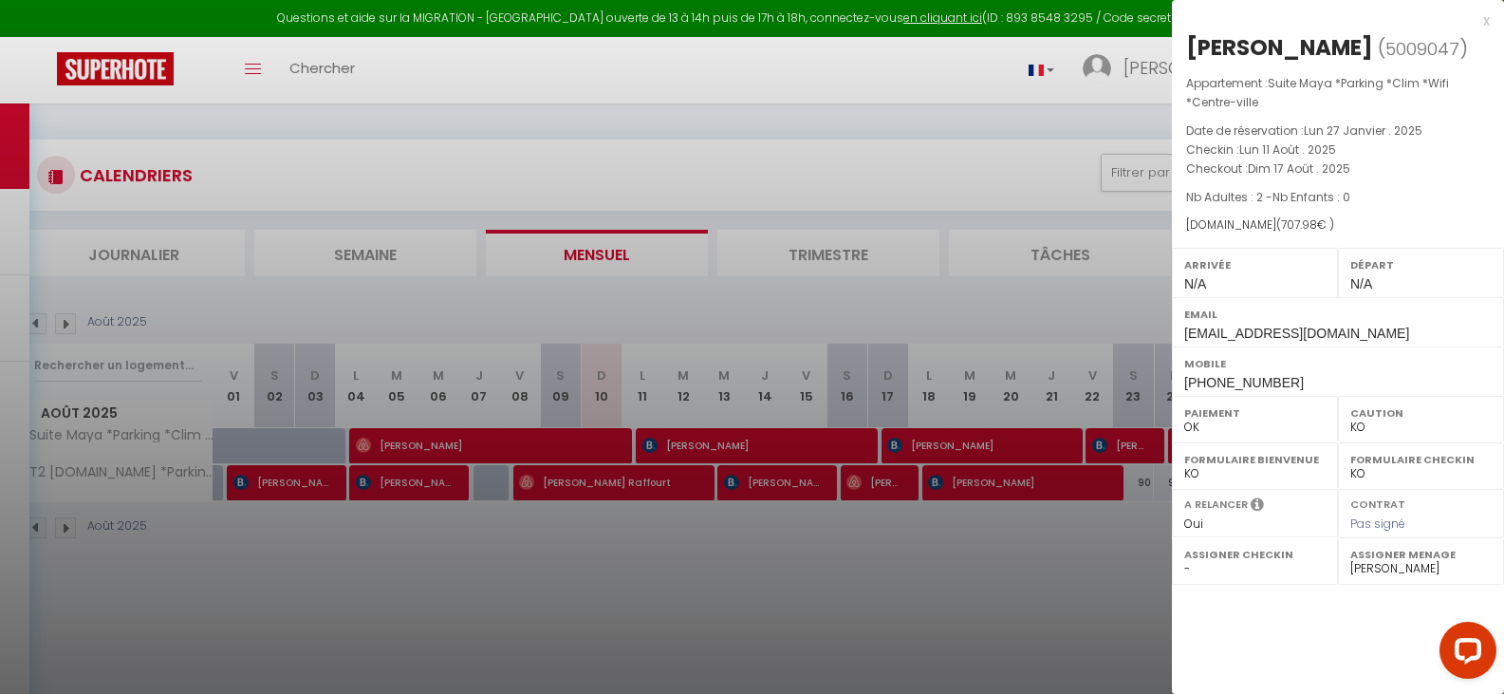
click at [946, 445] on div at bounding box center [752, 347] width 1504 height 694
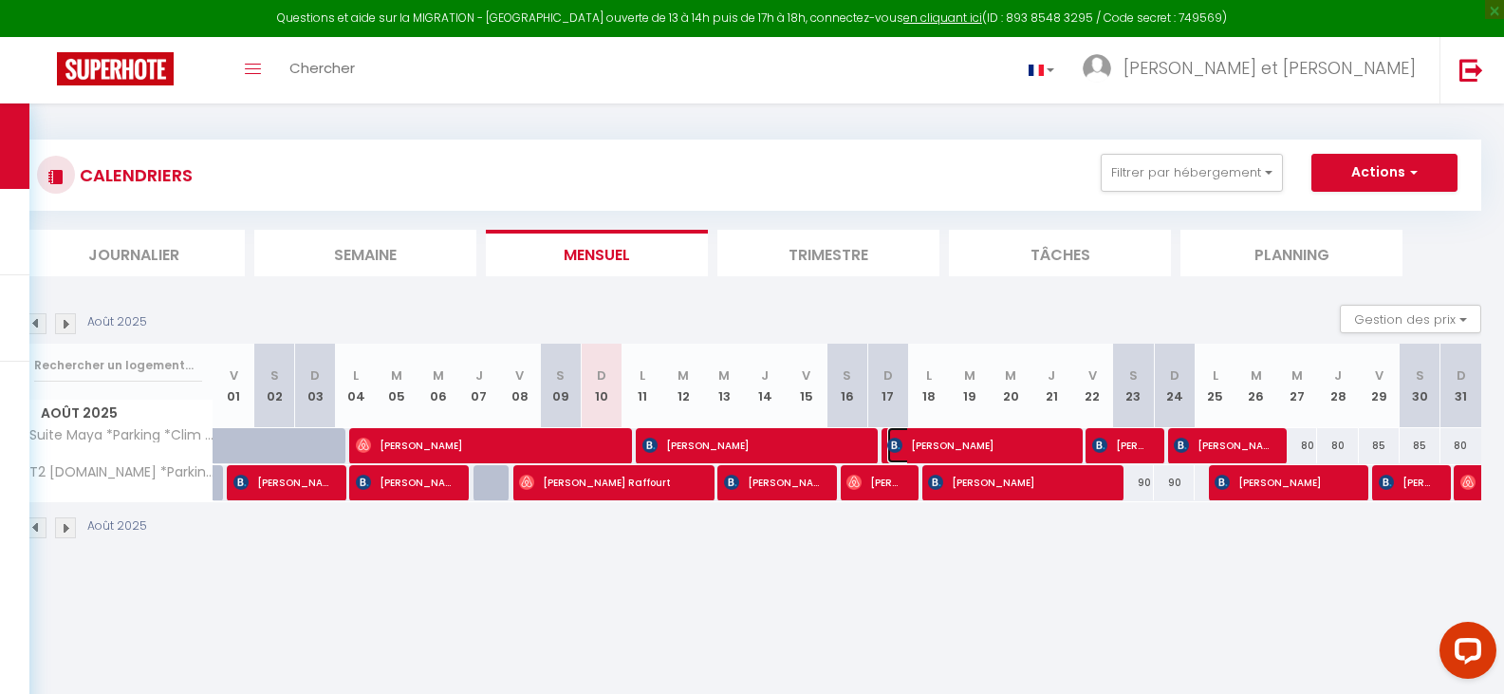
click at [946, 445] on span "[PERSON_NAME]" at bounding box center [975, 445] width 176 height 36
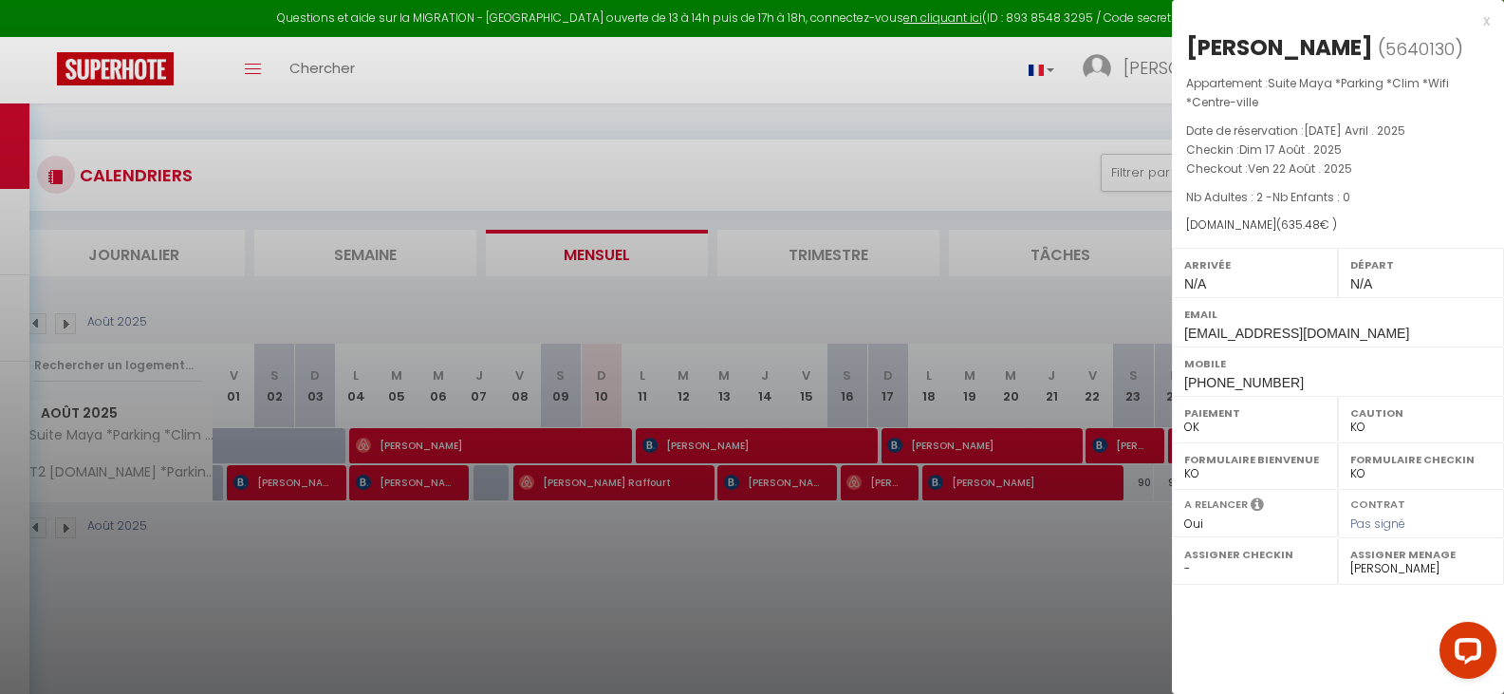
click at [703, 446] on div at bounding box center [752, 347] width 1504 height 694
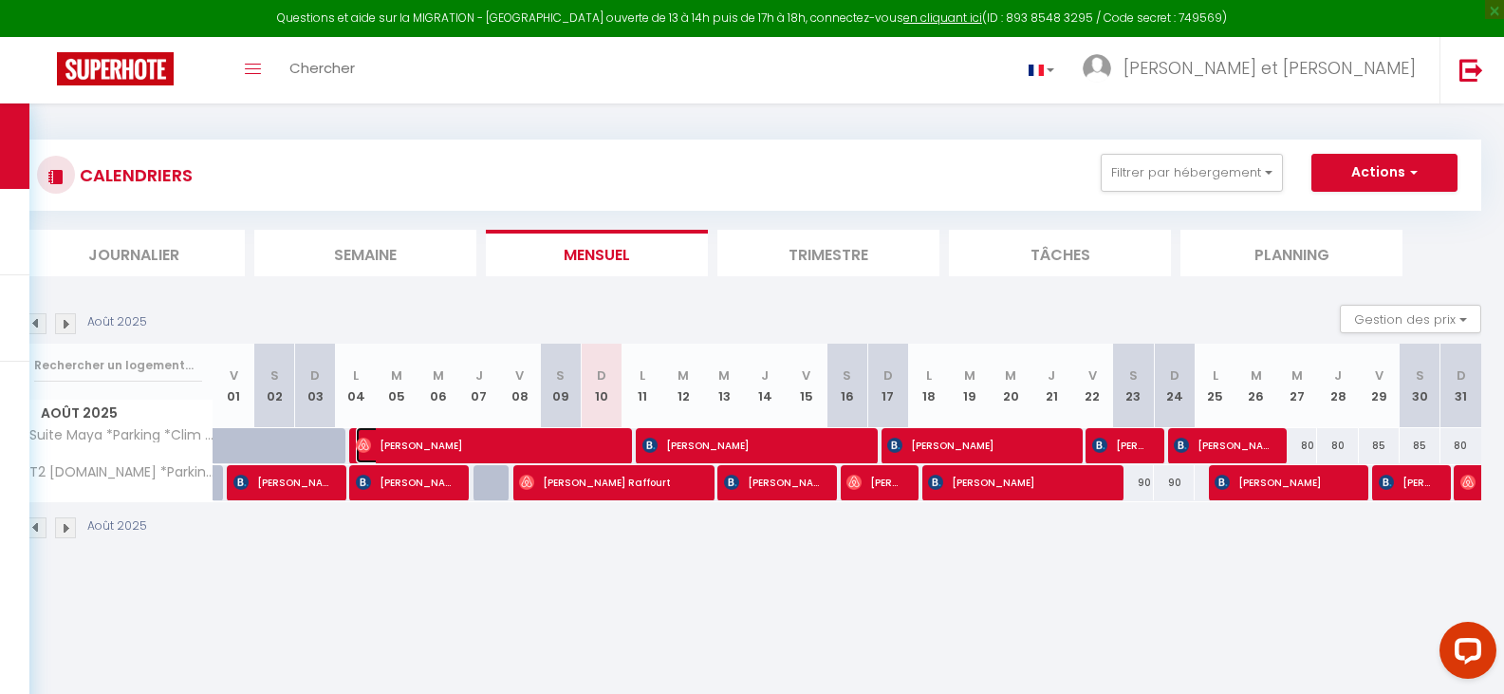
click at [599, 450] on span "[PERSON_NAME]" at bounding box center [485, 445] width 258 height 36
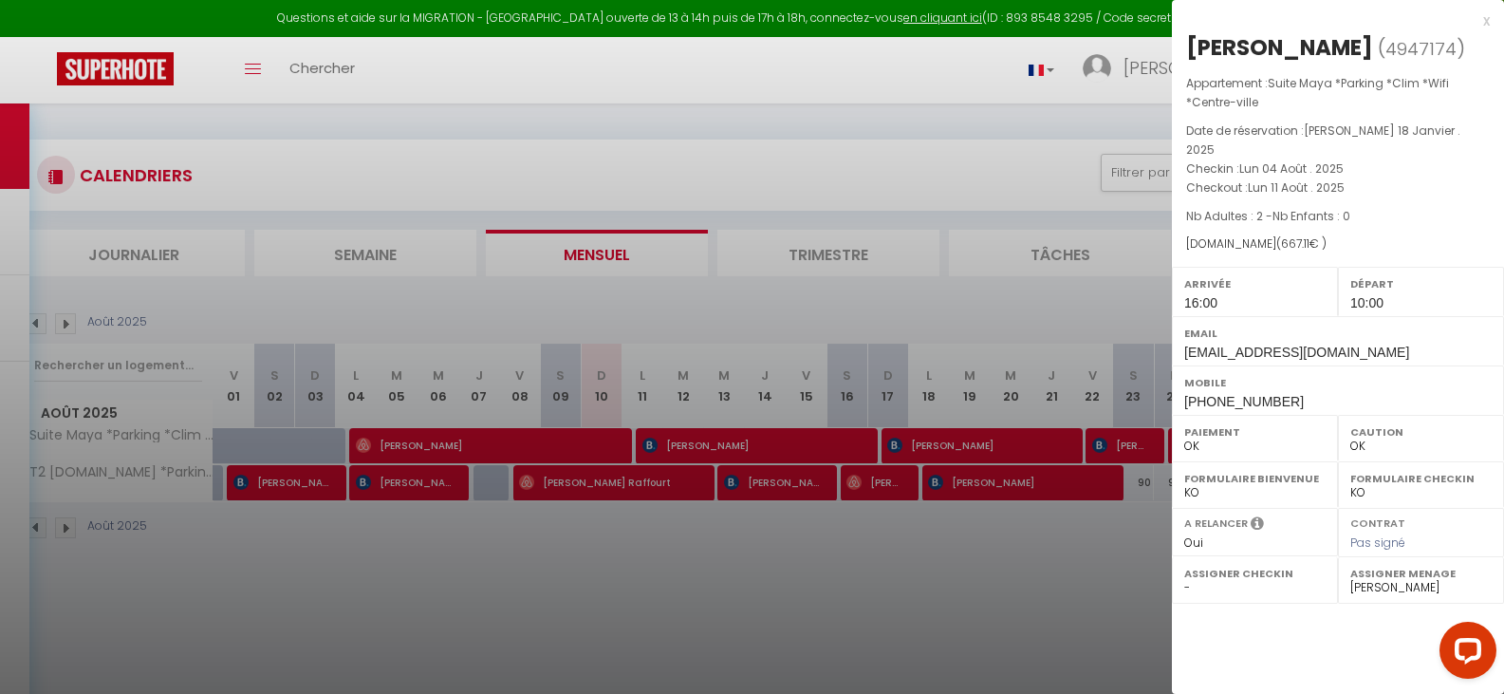
click at [590, 443] on div at bounding box center [752, 347] width 1504 height 694
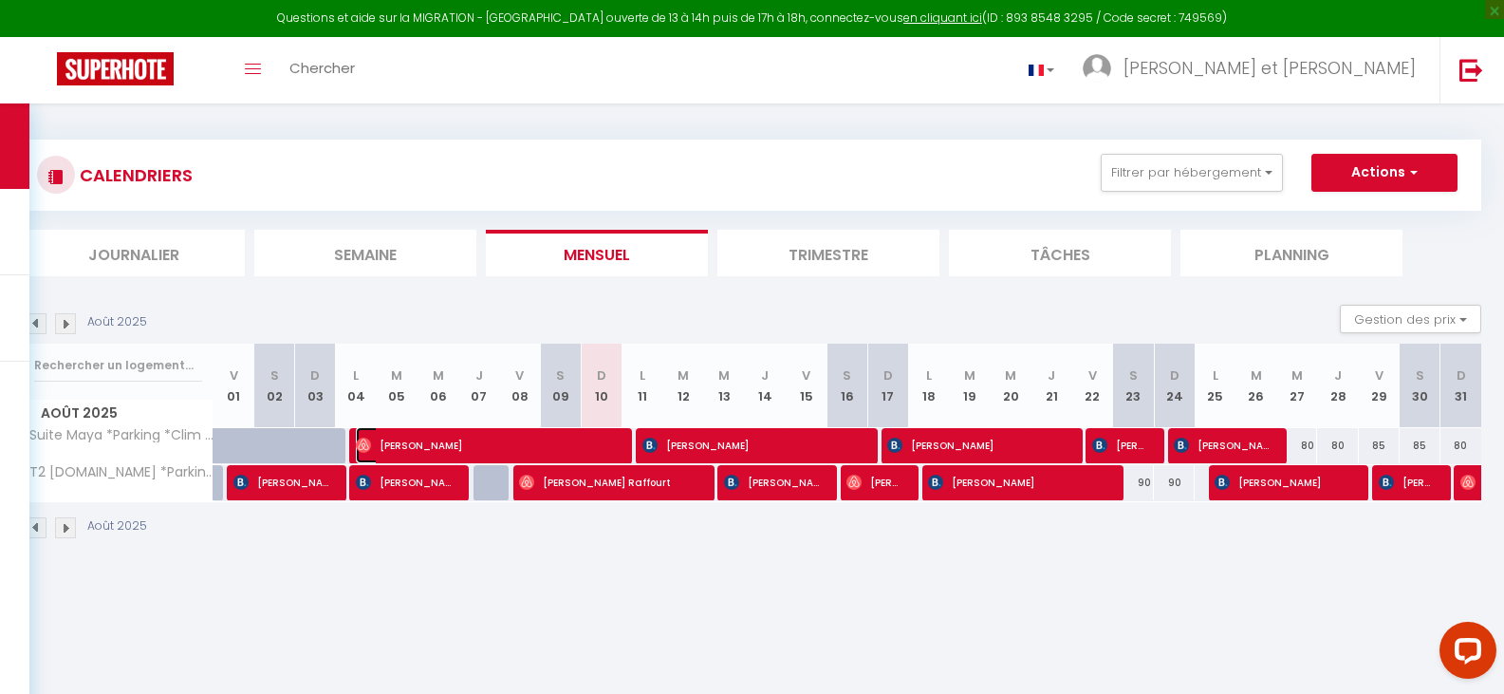
click at [590, 443] on span "[PERSON_NAME]" at bounding box center [485, 445] width 258 height 36
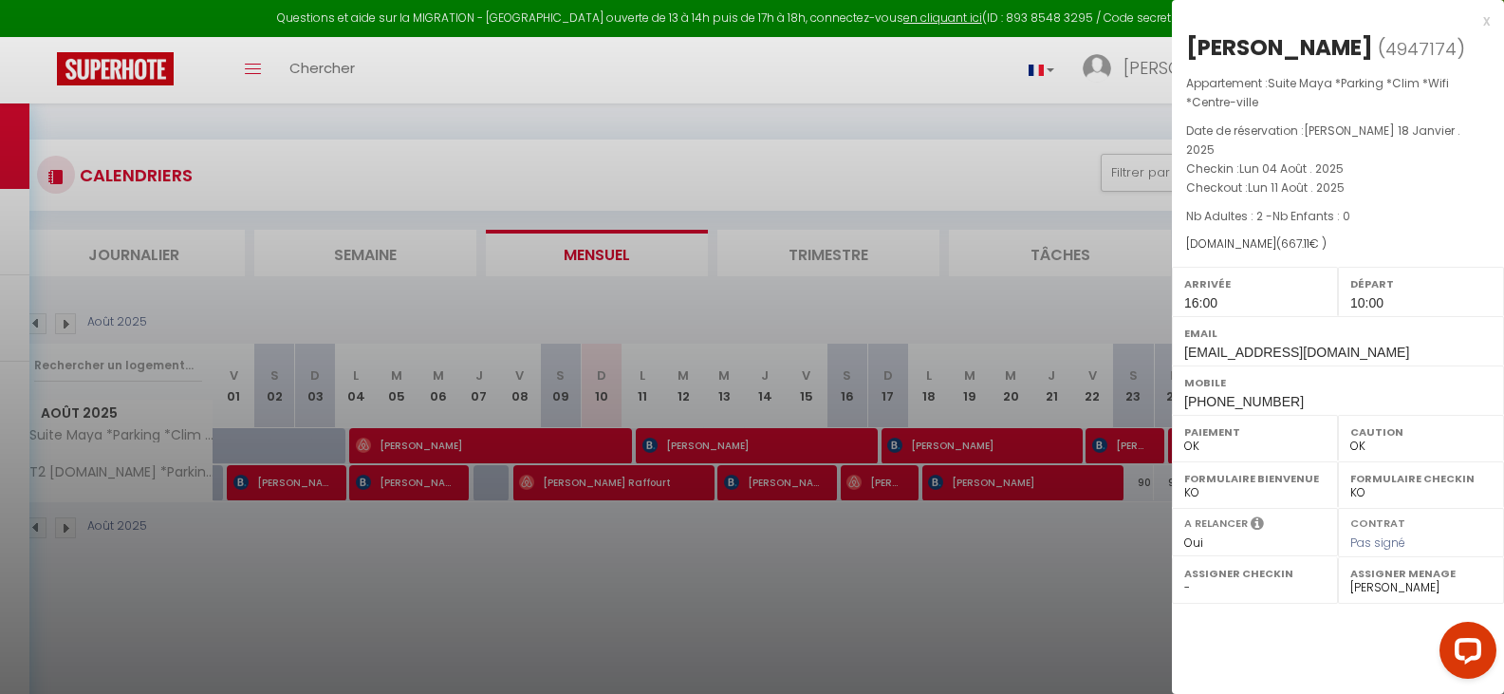
click at [725, 444] on div at bounding box center [752, 347] width 1504 height 694
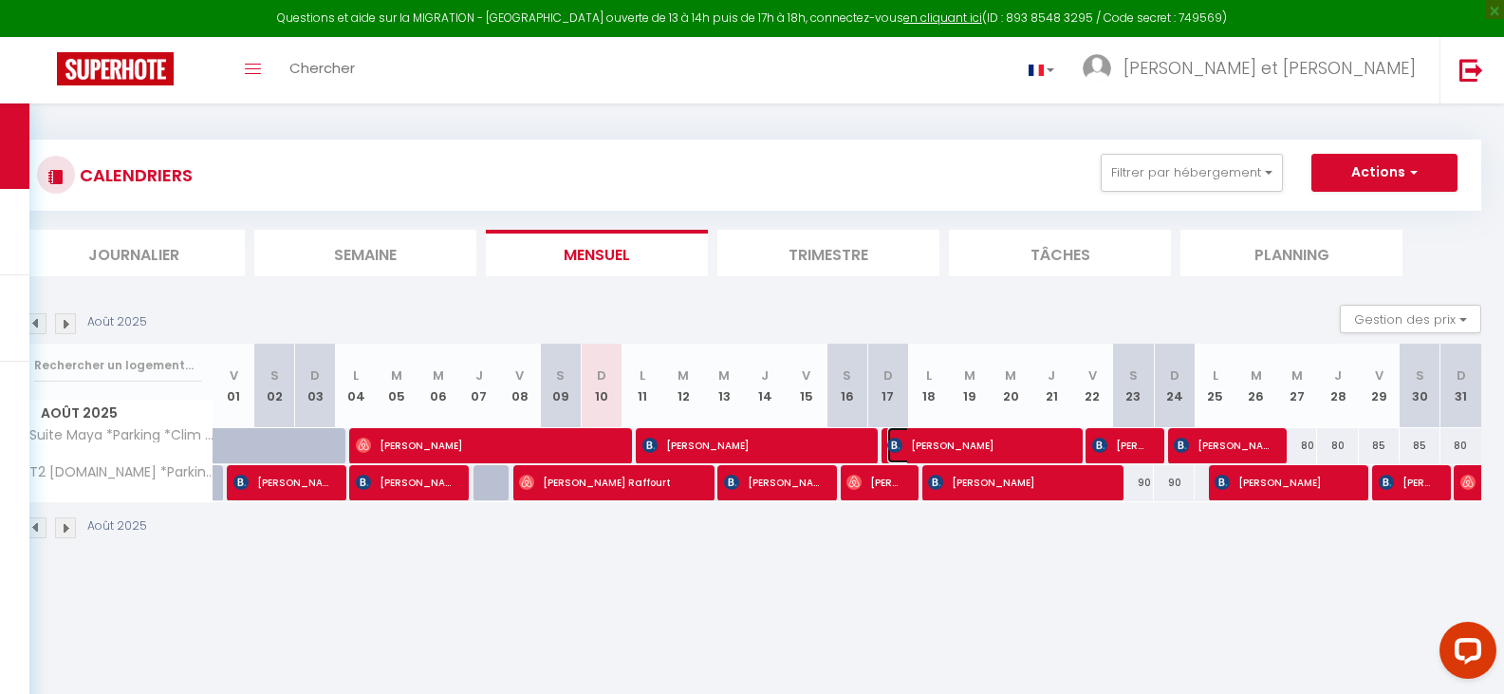
click at [943, 439] on span "[PERSON_NAME]" at bounding box center [975, 445] width 176 height 36
select select "KO"
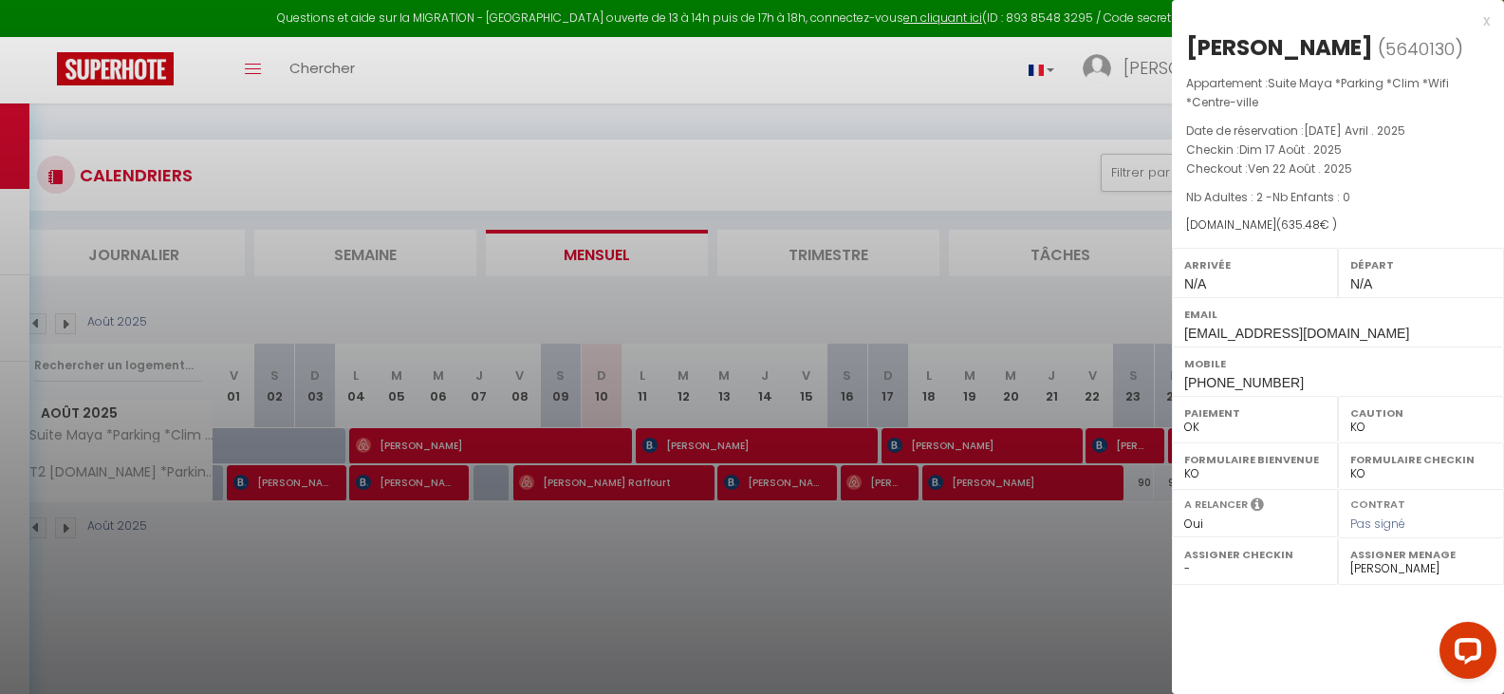
click at [891, 574] on div at bounding box center [752, 347] width 1504 height 694
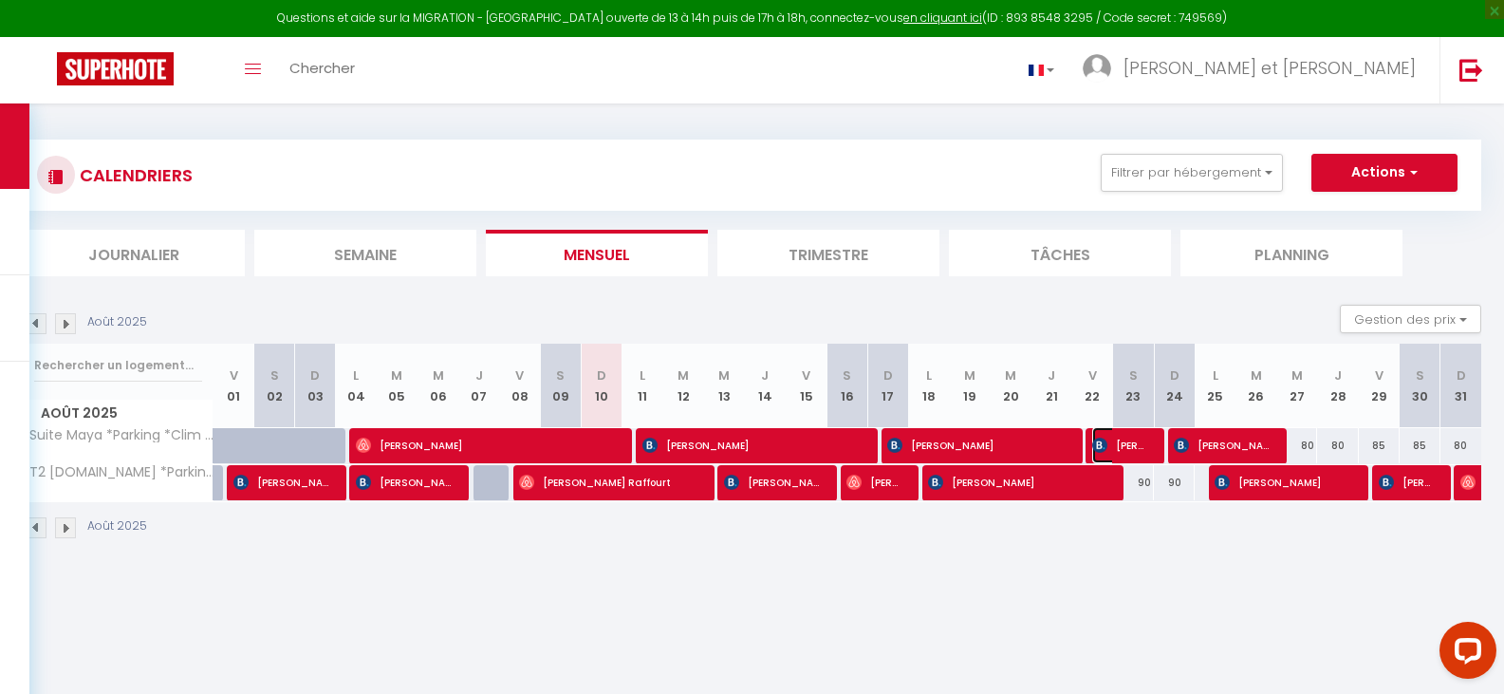
click at [1130, 449] on span "[PERSON_NAME]" at bounding box center [1119, 445] width 54 height 36
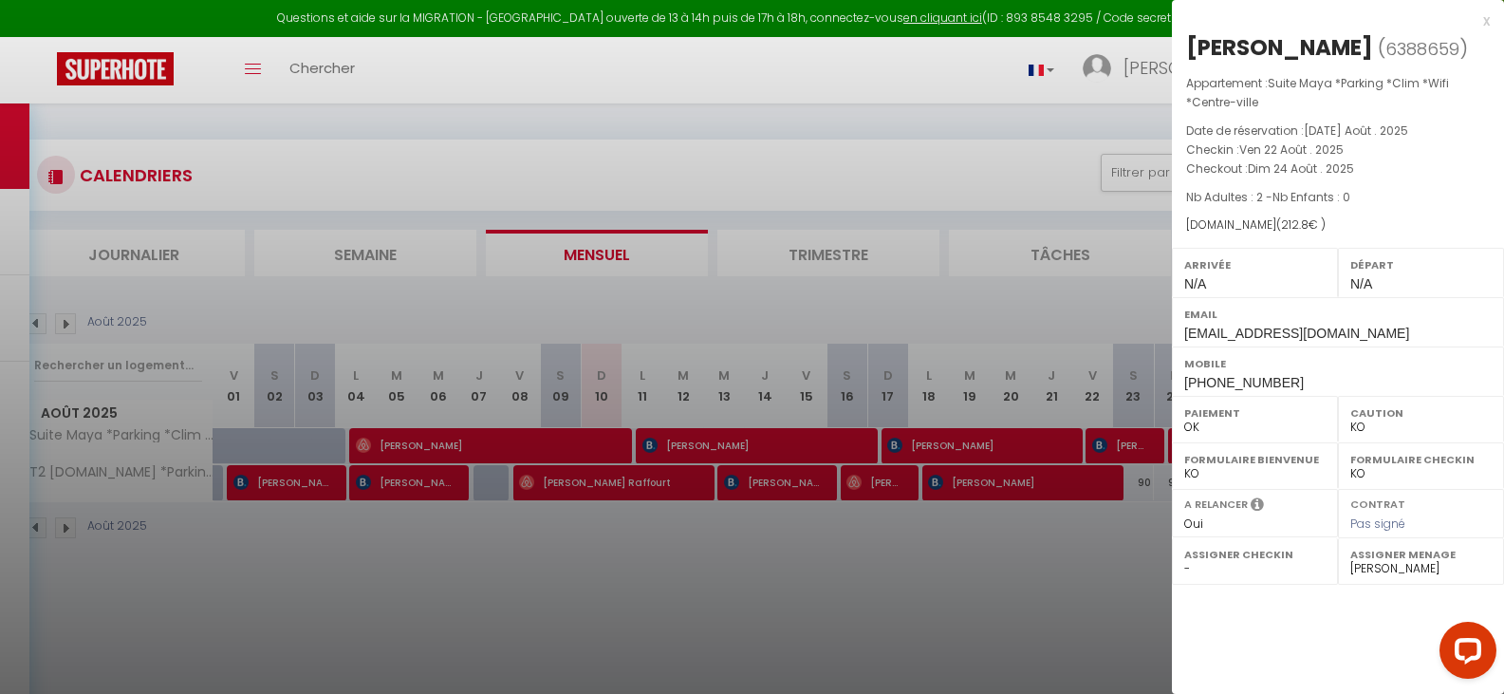
click at [1090, 572] on div at bounding box center [752, 347] width 1504 height 694
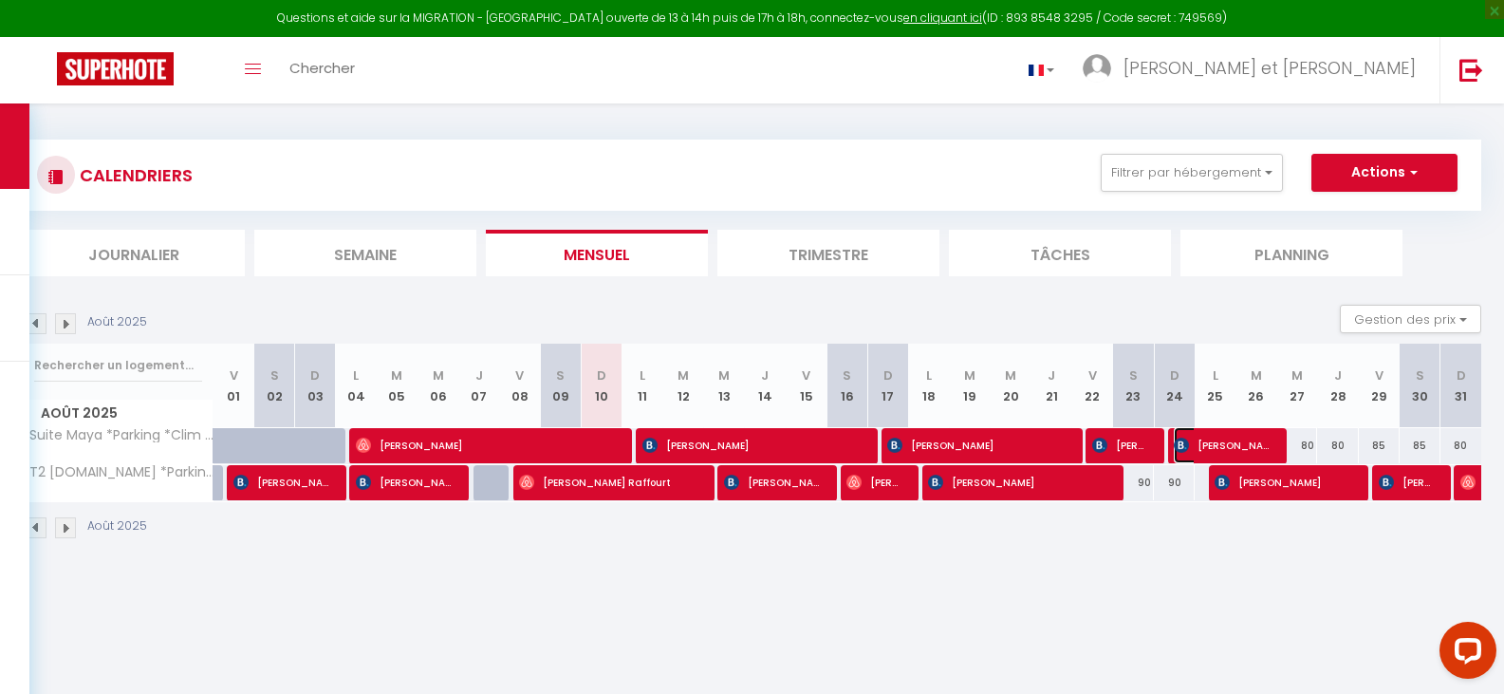
click at [1215, 450] on span "[PERSON_NAME]" at bounding box center [1221, 445] width 95 height 36
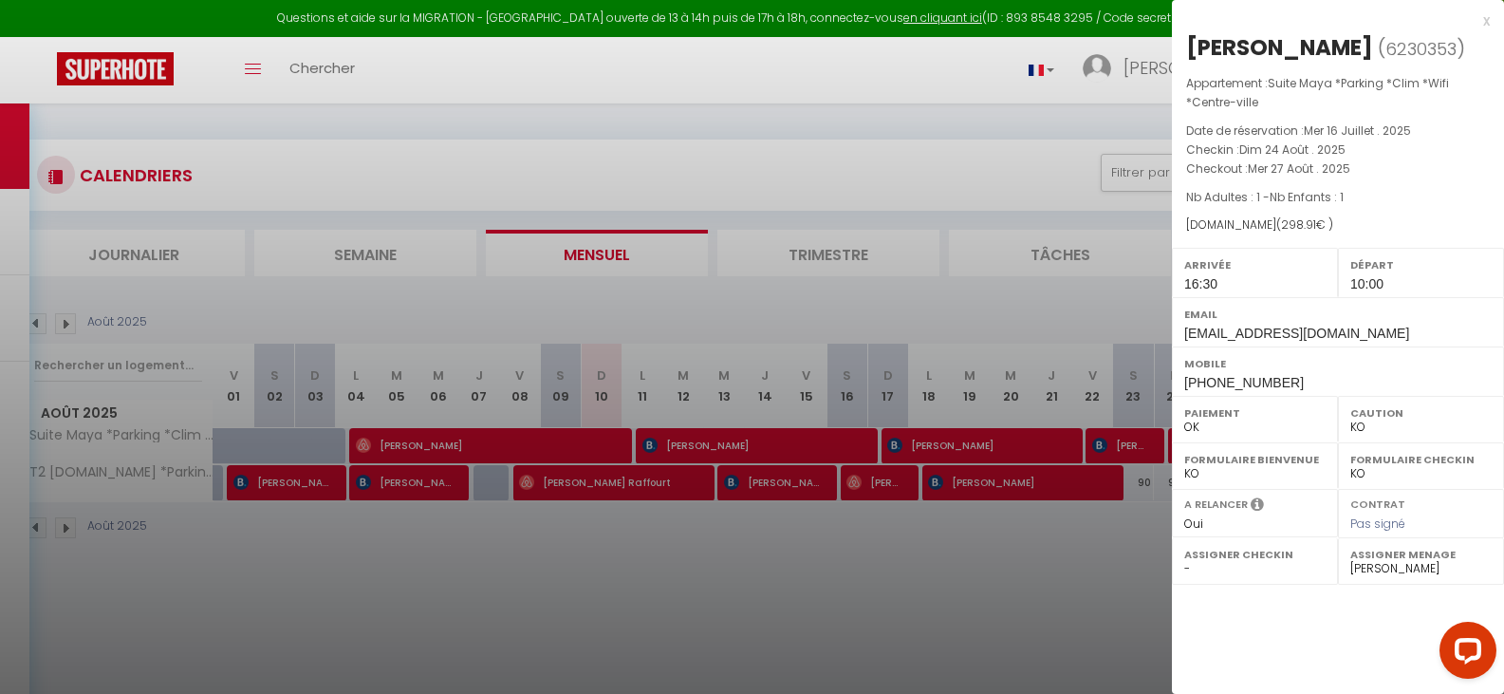
click at [1485, 22] on div "x" at bounding box center [1331, 20] width 318 height 23
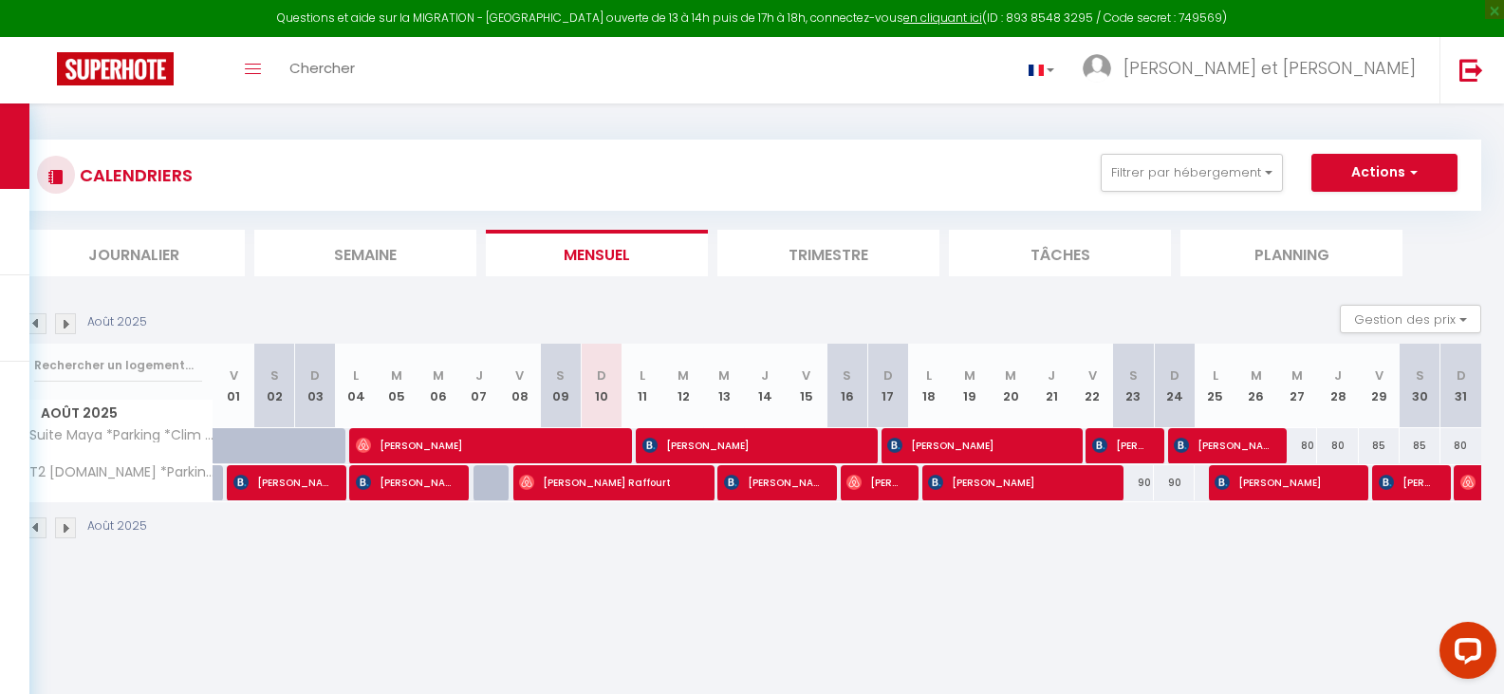
click at [856, 149] on div "CALENDRIERS Filtrer par hébergement Tous Suite Maya *Parking *Clim *Wifi *Centr…" at bounding box center [752, 174] width 1458 height 71
click at [679, 442] on span "[PERSON_NAME]" at bounding box center [750, 445] width 217 height 36
select select "0"
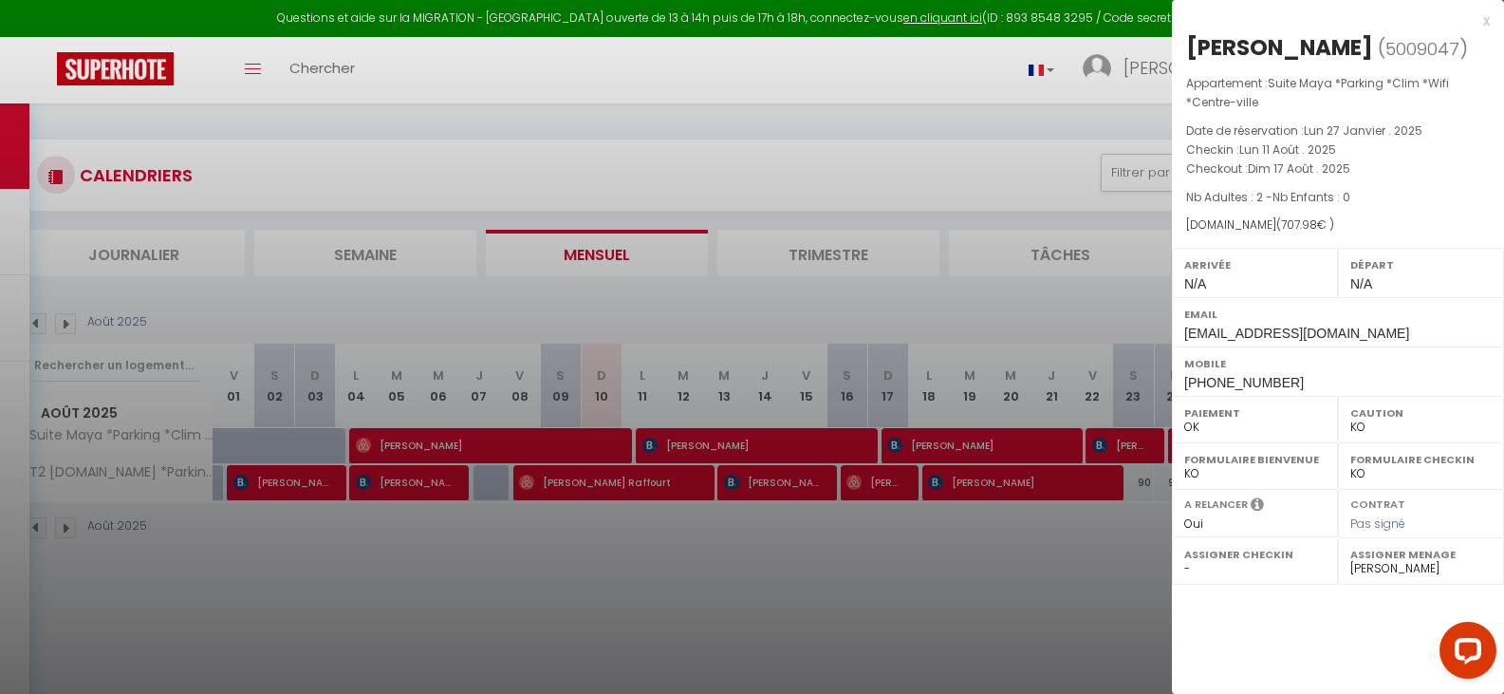
click at [772, 74] on div at bounding box center [752, 347] width 1504 height 694
